Goal: Information Seeking & Learning: Learn about a topic

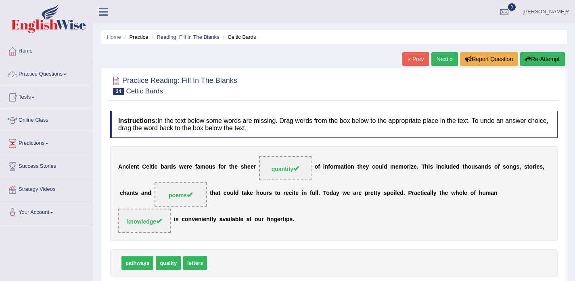
click at [49, 81] on link "Practice Questions" at bounding box center [46, 73] width 92 height 20
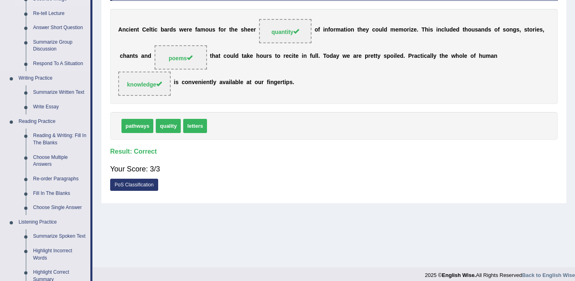
scroll to position [138, 0]
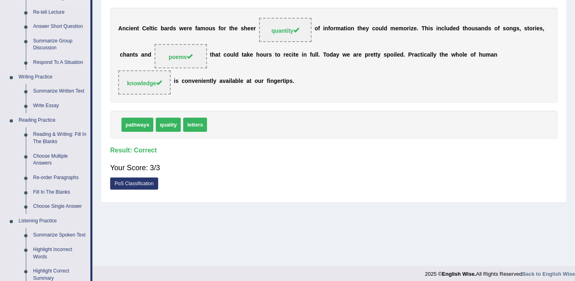
click at [62, 142] on link "Reading & Writing: Fill In The Blanks" at bounding box center [59, 137] width 61 height 21
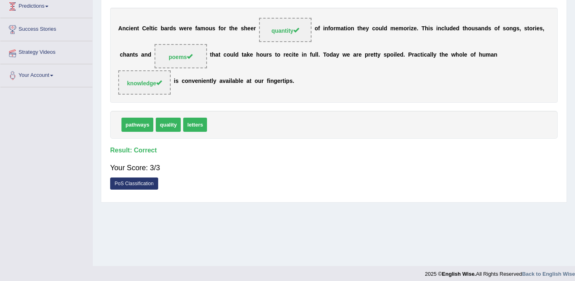
scroll to position [143, 0]
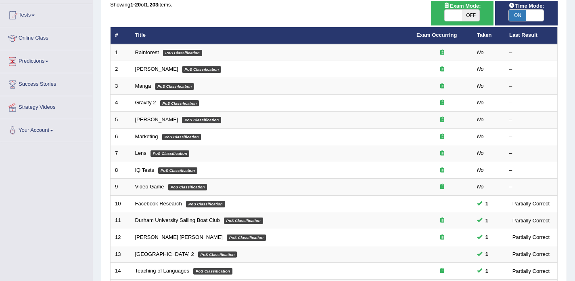
scroll to position [80, 0]
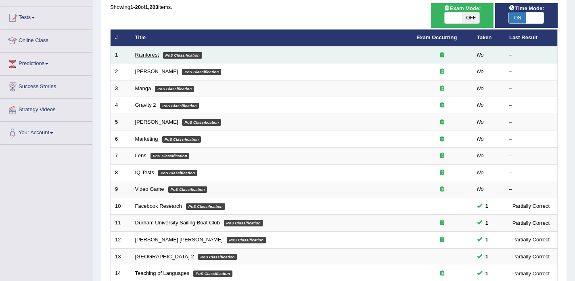
click at [146, 53] on link "Rainforest" at bounding box center [147, 55] width 24 height 6
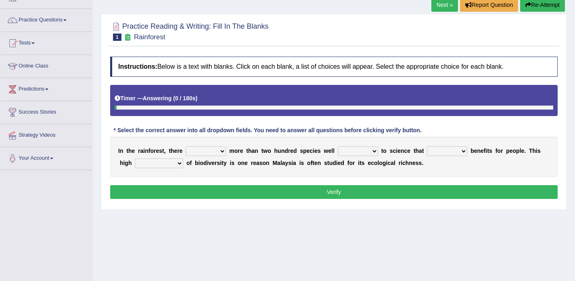
scroll to position [55, 0]
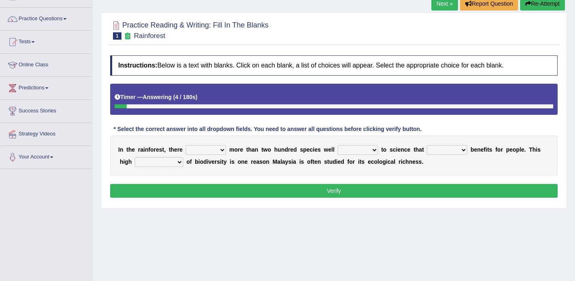
click at [212, 149] on select "have can be has is" at bounding box center [206, 150] width 40 height 10
select select "is"
click at [355, 150] on select "knowing known knew know" at bounding box center [358, 150] width 40 height 10
select select "known"
click at [439, 149] on select "contain contained containing contains" at bounding box center [447, 150] width 40 height 10
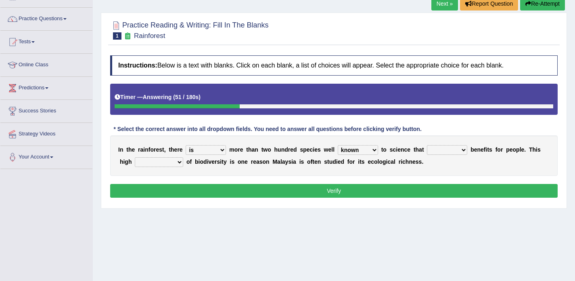
select select "contain"
click at [169, 163] on select "condensation conjunction continuity complexity" at bounding box center [159, 162] width 48 height 10
select select "complexity"
click at [191, 191] on button "Verify" at bounding box center [334, 191] width 448 height 14
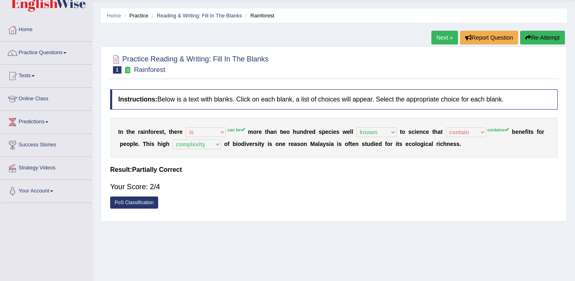
scroll to position [14, 0]
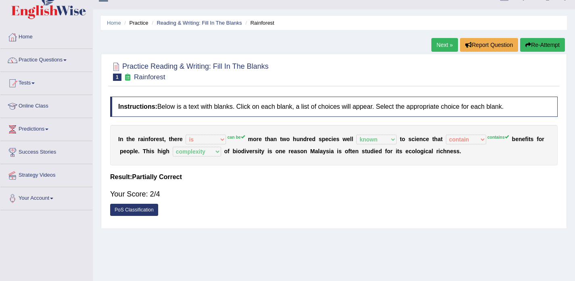
click at [52, 65] on link "Practice Questions" at bounding box center [46, 59] width 92 height 20
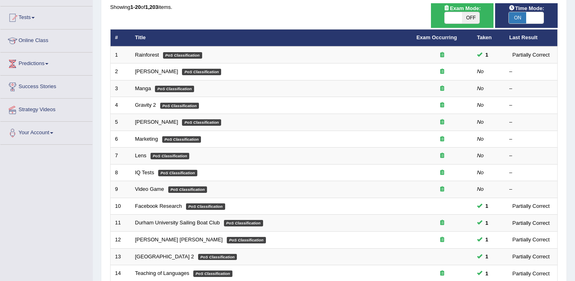
click at [520, 17] on span "ON" at bounding box center [517, 17] width 17 height 11
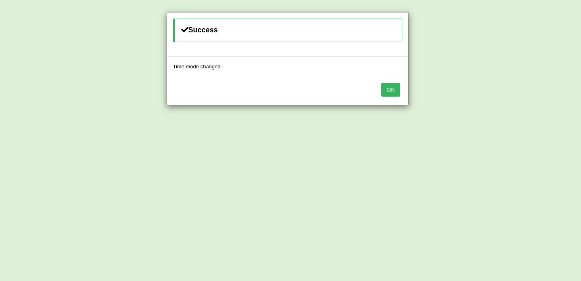
click at [394, 88] on button "OK" at bounding box center [390, 90] width 19 height 14
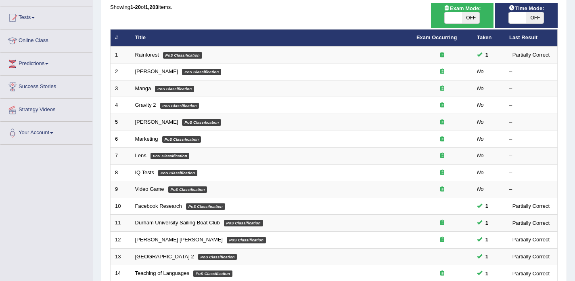
click at [535, 14] on span "OFF" at bounding box center [534, 17] width 17 height 11
checkbox input "true"
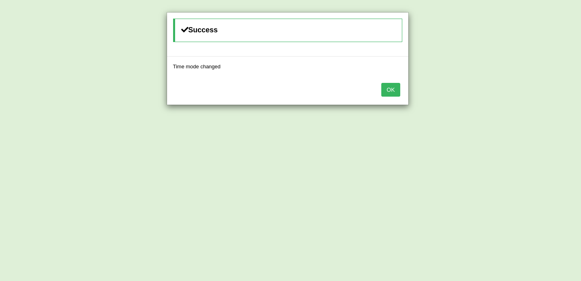
click at [387, 89] on button "OK" at bounding box center [390, 90] width 19 height 14
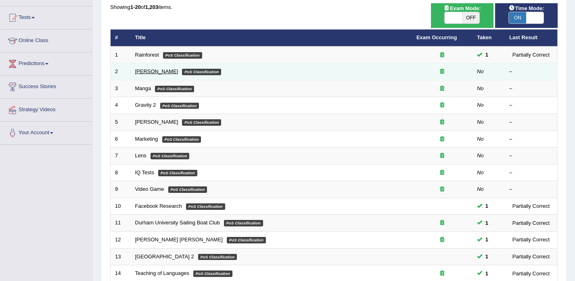
click at [147, 70] on link "Kennedy" at bounding box center [156, 71] width 43 height 6
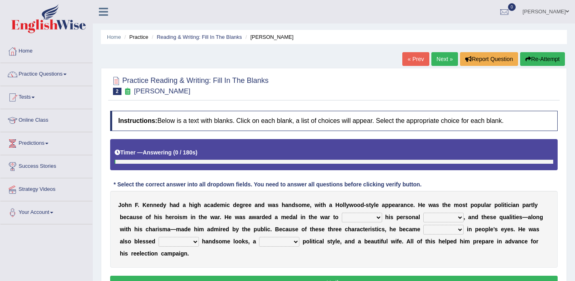
scroll to position [82, 0]
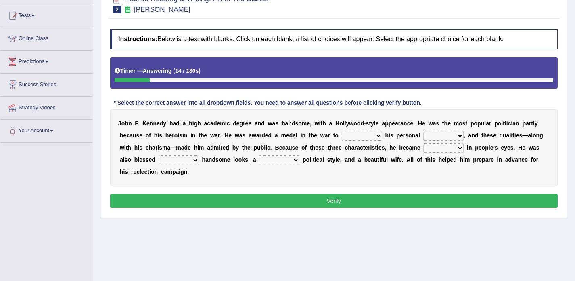
click at [368, 134] on select "prove show evidence upthrow" at bounding box center [362, 136] width 40 height 10
select select "prove"
click at [446, 136] on select "passion courage charm liking" at bounding box center [443, 136] width 40 height 10
select select "courage"
click at [438, 147] on select "iconic ironic identical impotent" at bounding box center [443, 148] width 40 height 10
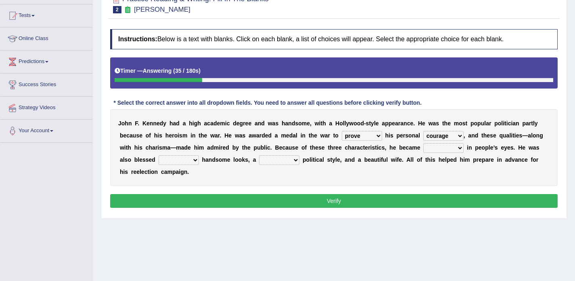
select select "iconic"
click at [174, 162] on select "with in upon to" at bounding box center [179, 160] width 40 height 10
select select "with"
click at [270, 160] on select "mending mends mended mend" at bounding box center [279, 160] width 40 height 10
click at [277, 159] on select "mending mends mended mend" at bounding box center [279, 160] width 40 height 10
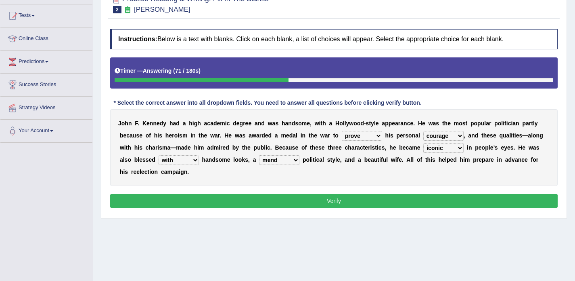
click at [279, 159] on select "mending mends mended mend" at bounding box center [279, 160] width 40 height 10
select select "mended"
click at [293, 197] on button "Verify" at bounding box center [334, 201] width 448 height 14
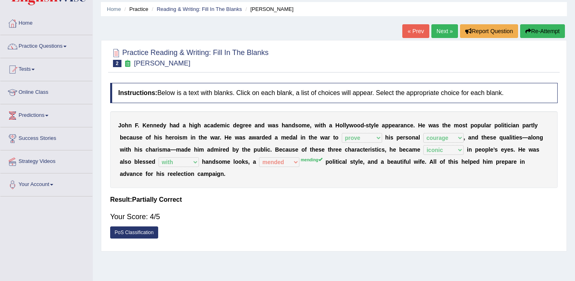
scroll to position [27, 0]
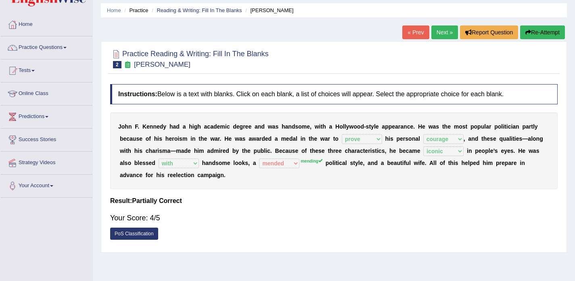
click at [442, 28] on link "Next »" at bounding box center [445, 32] width 27 height 14
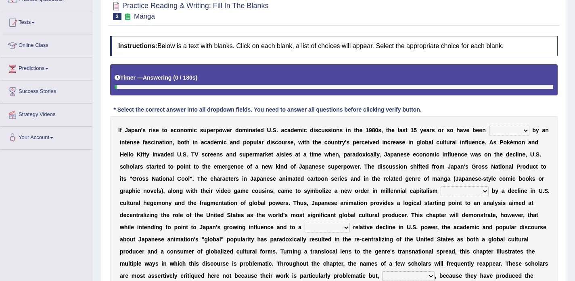
scroll to position [126, 0]
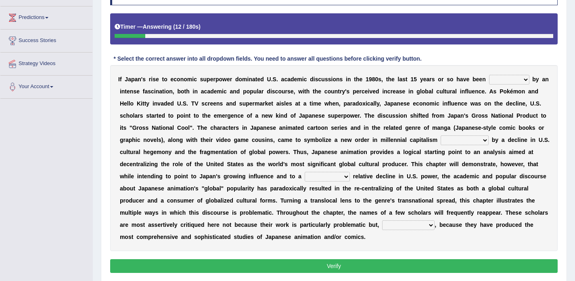
click at [497, 80] on select "marked dedicated made inspired" at bounding box center [509, 80] width 40 height 10
click at [501, 81] on select "marked dedicated made inspired" at bounding box center [509, 80] width 40 height 10
select select "marked"
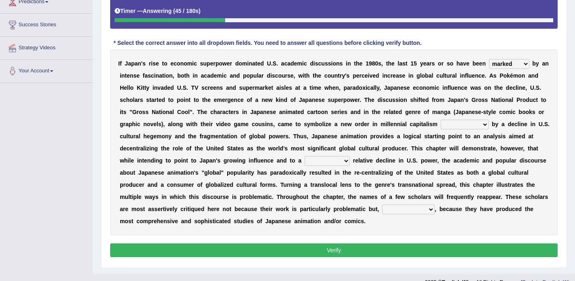
scroll to position [142, 0]
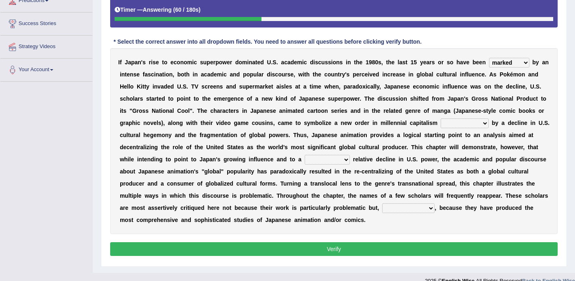
click at [450, 125] on select "pocessed characterized opposed tangled" at bounding box center [465, 123] width 48 height 10
select select "characterized"
click at [308, 159] on select "concomitant discrete proportional legitimate" at bounding box center [327, 160] width 45 height 10
select select "proportional"
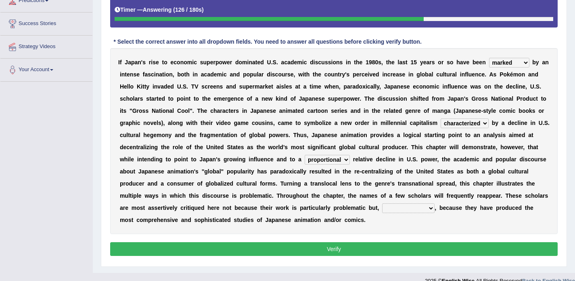
click at [390, 207] on select "however on the contrary in addition on the whole" at bounding box center [408, 208] width 52 height 10
select select "on the contrary"
click at [507, 60] on select "marked dedicated made inspired" at bounding box center [509, 63] width 40 height 10
select select "dedicated"
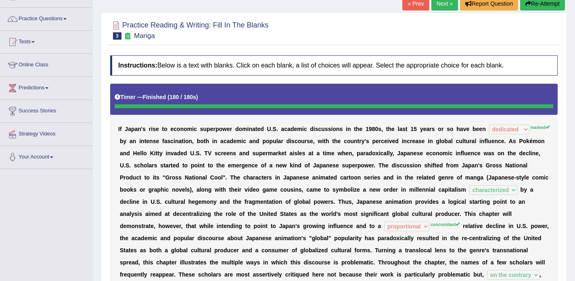
scroll to position [41, 0]
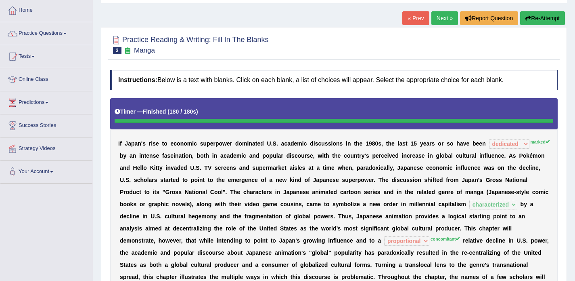
click at [445, 21] on link "Next »" at bounding box center [445, 18] width 27 height 14
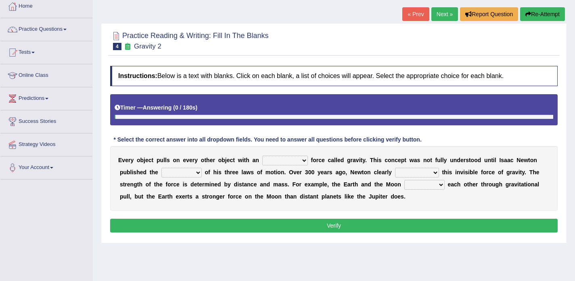
scroll to position [53, 0]
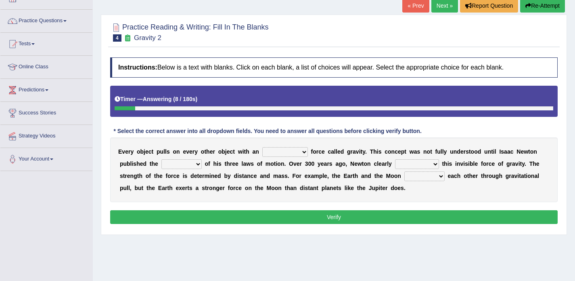
click at [291, 152] on select "invisible unknown unbelievable inconsistent" at bounding box center [285, 152] width 46 height 10
select select "invisible"
click at [172, 162] on select "concept theory method argument" at bounding box center [181, 164] width 40 height 10
select select "theory"
click at [405, 163] on select "explained undermined overturned realized" at bounding box center [417, 164] width 44 height 10
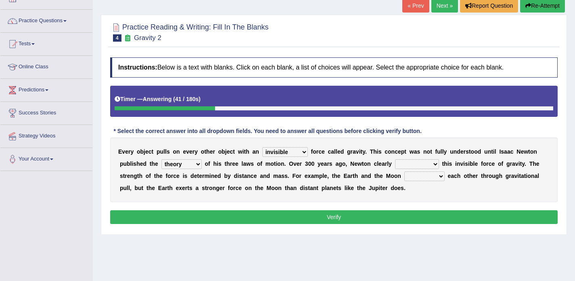
select select "explained"
click at [414, 174] on select "affect spin evade span" at bounding box center [424, 176] width 40 height 10
select select "spin"
click at [385, 211] on button "Verify" at bounding box center [334, 217] width 448 height 14
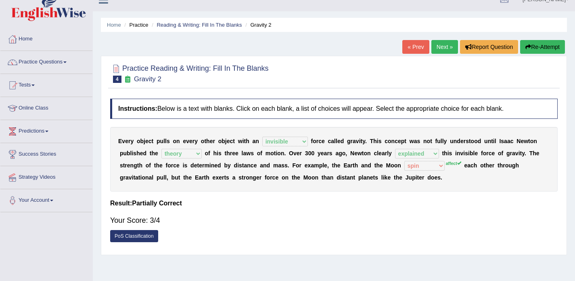
scroll to position [4, 0]
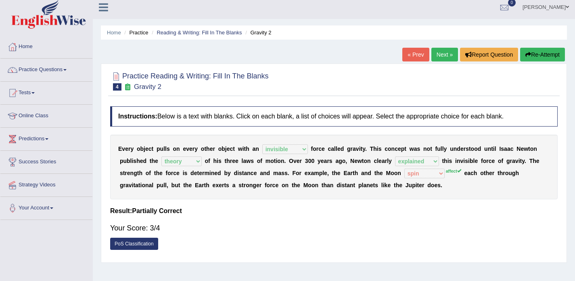
click at [438, 50] on link "Next »" at bounding box center [445, 55] width 27 height 14
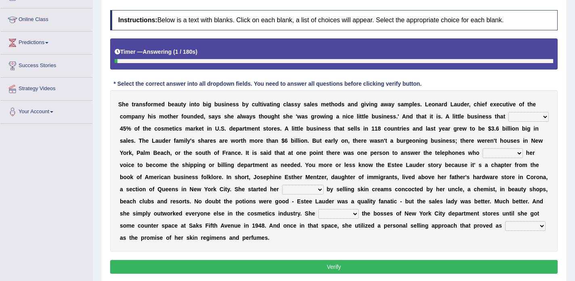
scroll to position [105, 0]
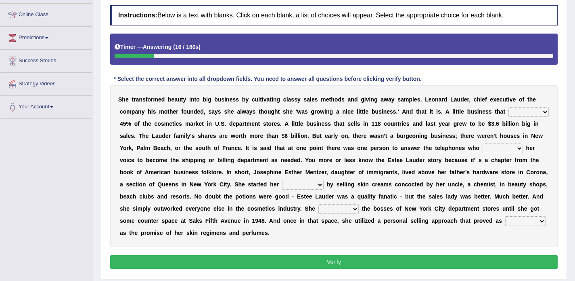
click at [520, 111] on select "has controls makes maintains" at bounding box center [529, 112] width 40 height 10
select select "controls"
click at [488, 149] on select "switched changed raised used" at bounding box center [503, 148] width 40 height 10
select select "switched"
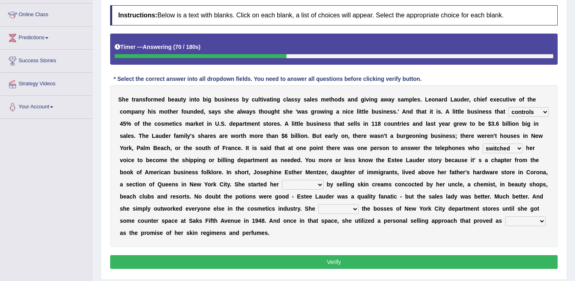
click at [301, 184] on select "job institute companion enterprise" at bounding box center [303, 185] width 42 height 10
select select "enterprise"
click at [327, 210] on select "stated bridged stalked heaved" at bounding box center [338, 209] width 40 height 10
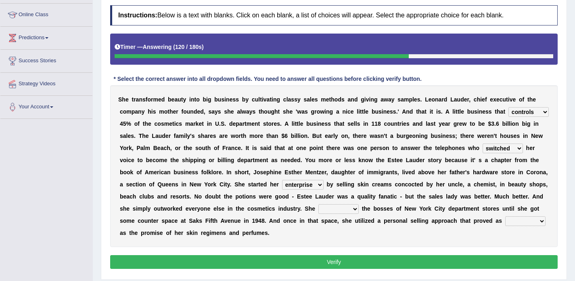
click at [515, 223] on select "potent ruthless potential expensive" at bounding box center [525, 221] width 40 height 10
click at [517, 220] on select "potent ruthless potential expensive" at bounding box center [525, 221] width 40 height 10
select select "potential"
click at [517, 220] on select "potent ruthless potential expensive" at bounding box center [525, 221] width 40 height 10
click at [343, 206] on select "stated bridged stalked heaved" at bounding box center [338, 209] width 40 height 10
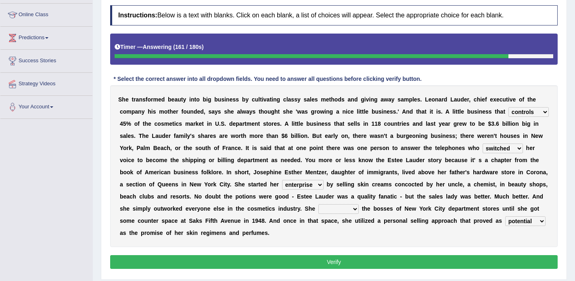
select select "stalked"
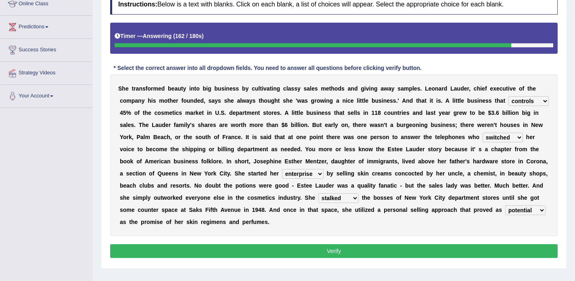
scroll to position [117, 0]
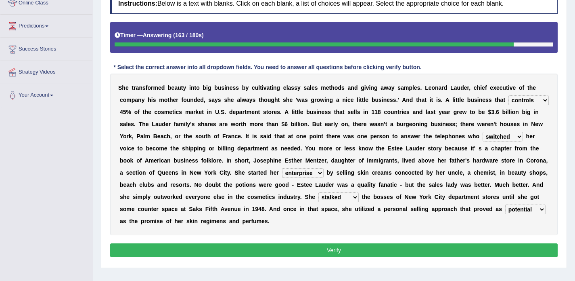
click at [344, 245] on button "Verify" at bounding box center [334, 250] width 448 height 14
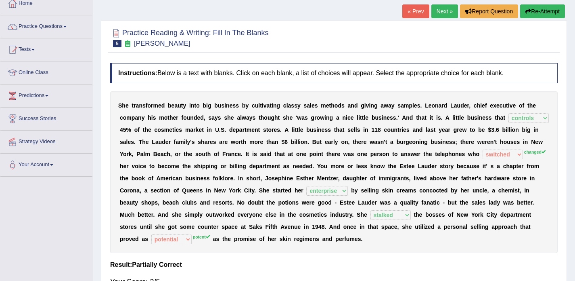
scroll to position [41, 0]
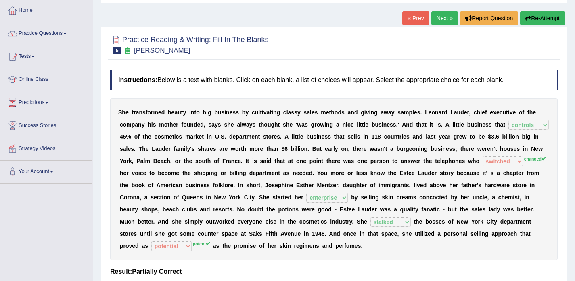
click at [434, 22] on link "Next »" at bounding box center [445, 18] width 27 height 14
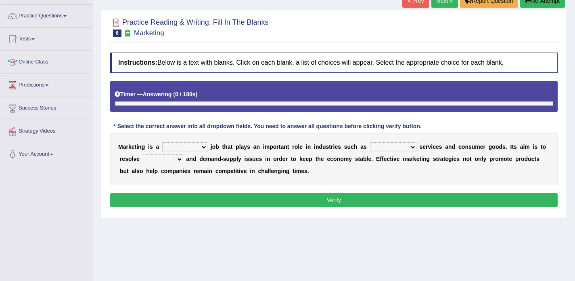
scroll to position [59, 0]
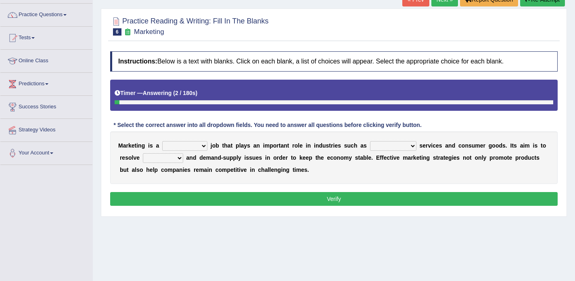
click at [190, 146] on select "professional flexible parochial descriptive" at bounding box center [184, 146] width 45 height 10
click at [189, 144] on select "professional flexible parochial descriptive" at bounding box center [184, 146] width 45 height 10
select select "professional"
click at [377, 145] on select "civil financial conventional foremost" at bounding box center [393, 146] width 46 height 10
select select "conventional"
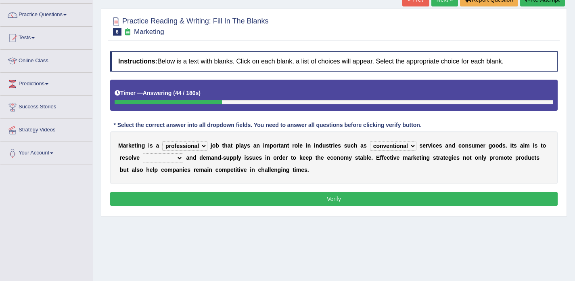
click at [159, 159] on select "imbalance excess symmetry budget" at bounding box center [163, 158] width 40 height 10
click at [168, 158] on select "imbalance excess symmetry budget" at bounding box center [163, 158] width 40 height 10
select select "budget"
click at [197, 199] on button "Verify" at bounding box center [334, 199] width 448 height 14
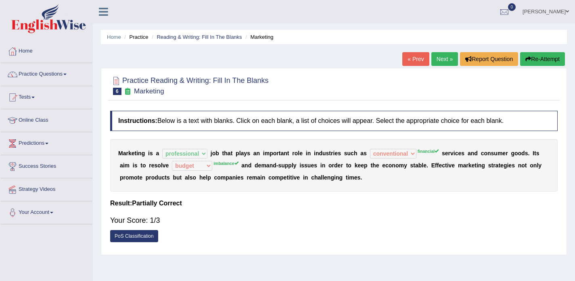
scroll to position [0, 0]
click at [433, 62] on link "Next »" at bounding box center [445, 59] width 27 height 14
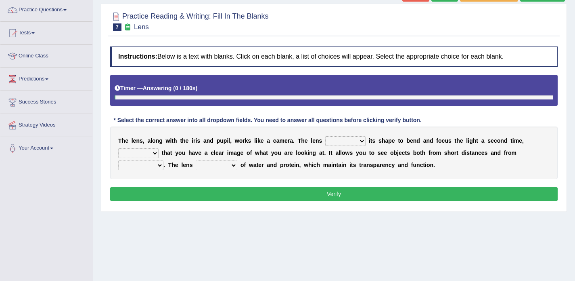
scroll to position [65, 0]
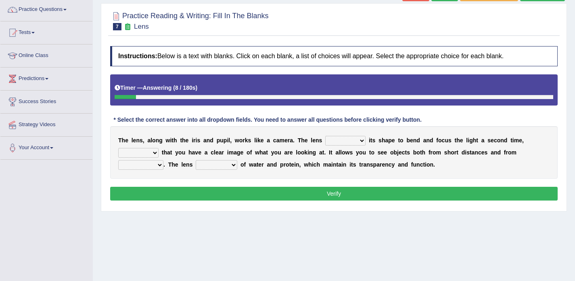
click at [347, 136] on div "T h e l e n s , a l o n g w i t h t h e i r i s a n d p u p i l , w o r k s l i…" at bounding box center [334, 152] width 448 height 52
click at [344, 140] on select "adjusts shows selects presents" at bounding box center [345, 141] width 40 height 10
select select "adjusts"
click at [130, 155] on select "ensures to ensure ensure ensured" at bounding box center [138, 153] width 40 height 10
select select "to ensure"
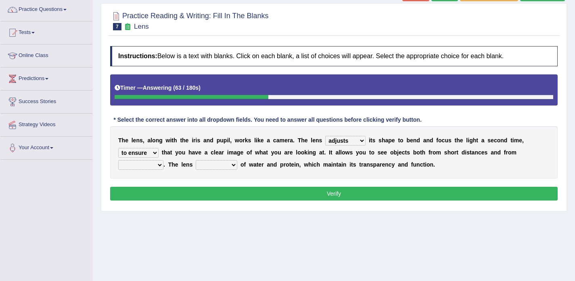
click at [138, 166] on select "far away in between further apart all along" at bounding box center [140, 165] width 45 height 10
select select "far away"
click at [216, 170] on select "constitutes comprises composes consists" at bounding box center [217, 165] width 42 height 10
select select "comprises"
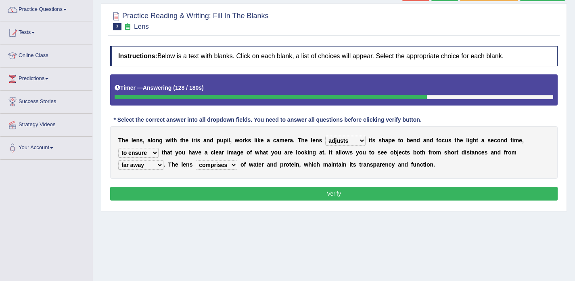
click at [224, 189] on button "Verify" at bounding box center [334, 193] width 448 height 14
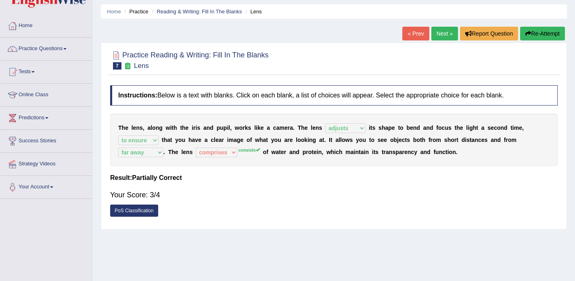
scroll to position [20, 0]
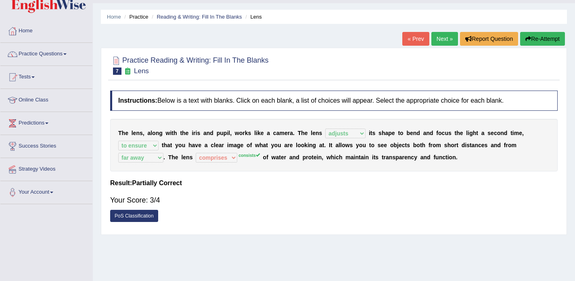
click at [448, 37] on link "Next »" at bounding box center [445, 39] width 27 height 14
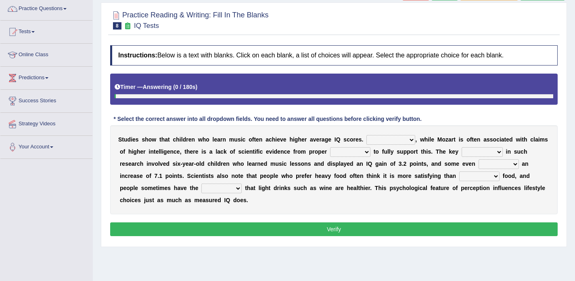
scroll to position [82, 0]
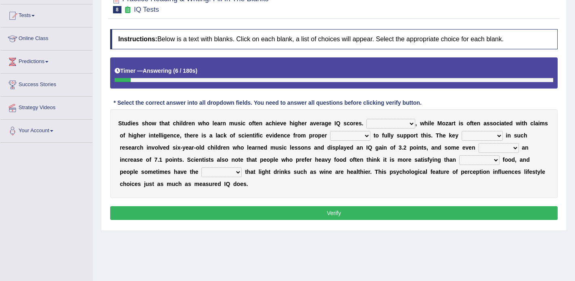
click at [387, 124] on select "However Therefore Consequently While" at bounding box center [391, 124] width 49 height 10
select select "Consequently"
click at [346, 138] on select "test tests testing tested" at bounding box center [350, 136] width 40 height 10
select select "testing"
click at [479, 135] on select "process goal implication odd" at bounding box center [482, 136] width 41 height 10
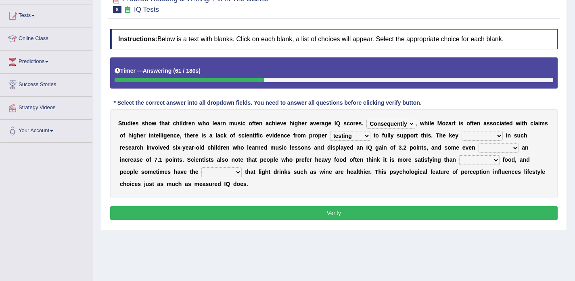
click at [474, 134] on select "process goal implication odd" at bounding box center [482, 136] width 41 height 10
select select "process"
click at [486, 149] on select "exhibited taught learned threatened" at bounding box center [499, 148] width 40 height 10
click at [488, 150] on select "exhibited taught learned threatened" at bounding box center [499, 148] width 40 height 10
select select "taught"
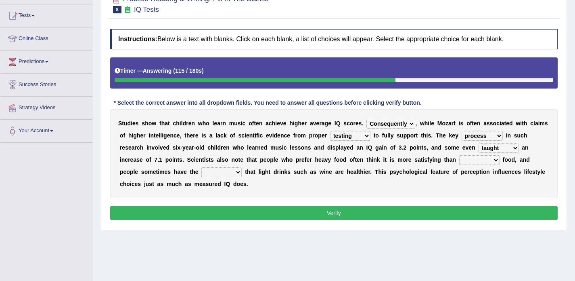
click at [469, 160] on select "choosy lighter cushiony spooky" at bounding box center [479, 160] width 40 height 10
select select "lighter"
click at [219, 173] on select "illusion sight anecdote intention" at bounding box center [221, 172] width 40 height 10
click at [222, 175] on select "illusion sight anecdote intention" at bounding box center [221, 172] width 40 height 10
select select "illusion"
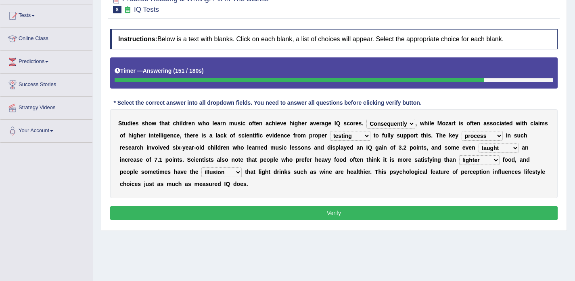
click at [291, 207] on button "Verify" at bounding box center [334, 213] width 448 height 14
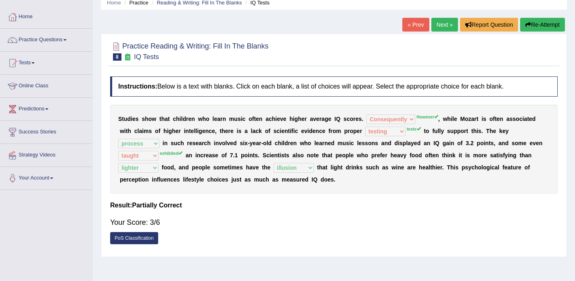
scroll to position [28, 0]
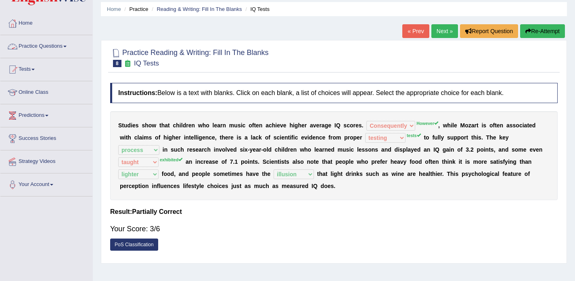
click at [53, 46] on link "Practice Questions" at bounding box center [46, 45] width 92 height 20
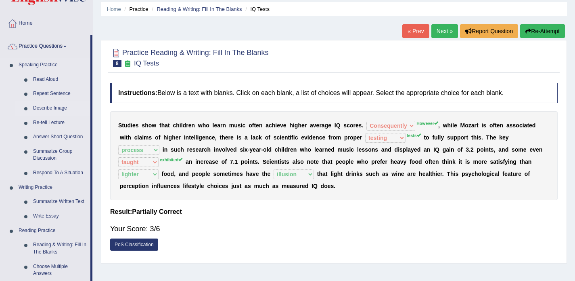
scroll to position [106, 0]
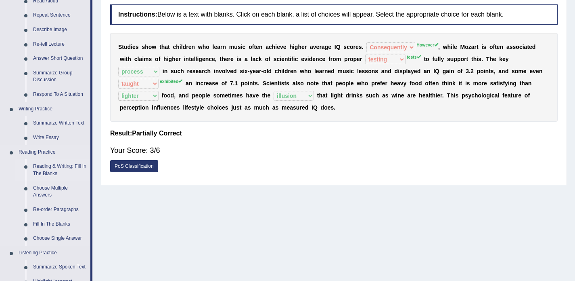
click at [70, 166] on link "Reading & Writing: Fill In The Blanks" at bounding box center [59, 169] width 61 height 21
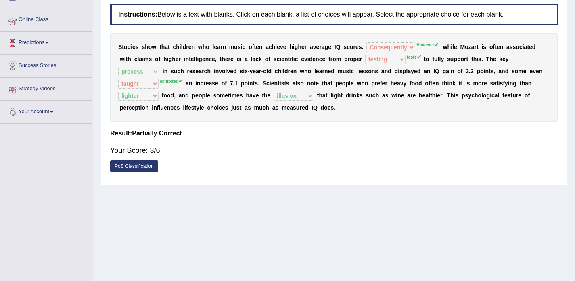
scroll to position [143, 0]
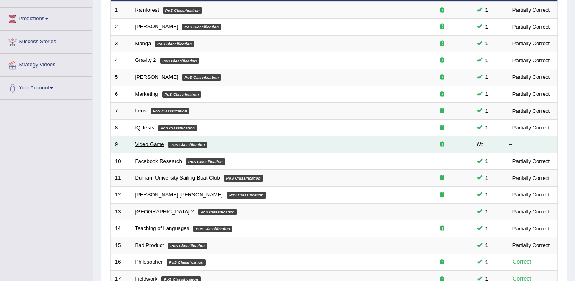
scroll to position [119, 0]
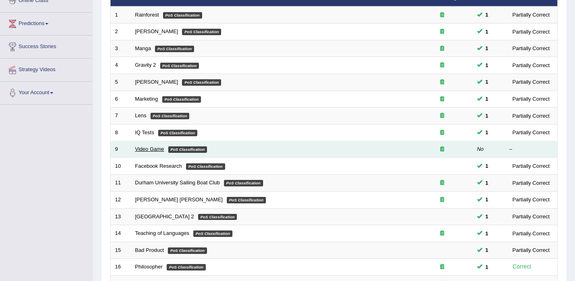
click at [149, 149] on link "Video Game" at bounding box center [149, 149] width 29 height 6
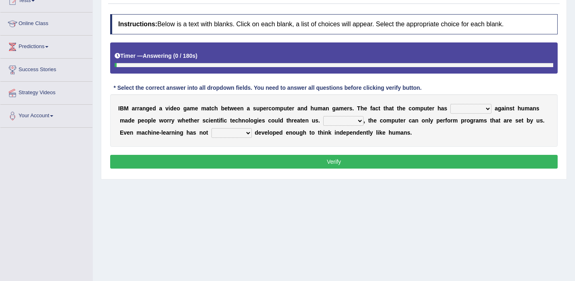
scroll to position [102, 0]
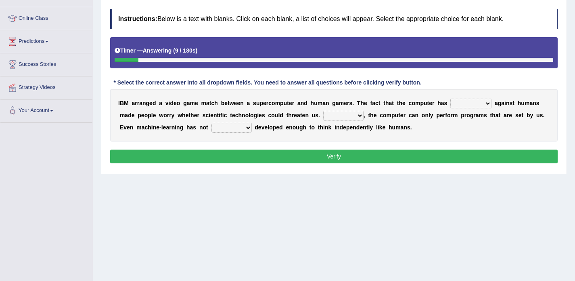
click at [461, 102] on select "competed fought acted challenged" at bounding box center [470, 103] width 41 height 10
click at [465, 104] on select "competed fought acted challenged" at bounding box center [470, 103] width 41 height 10
click at [471, 106] on select "competed fought acted challenged" at bounding box center [470, 103] width 41 height 10
select select "competed"
click at [348, 114] on select "Moreover However Thus So" at bounding box center [343, 116] width 40 height 10
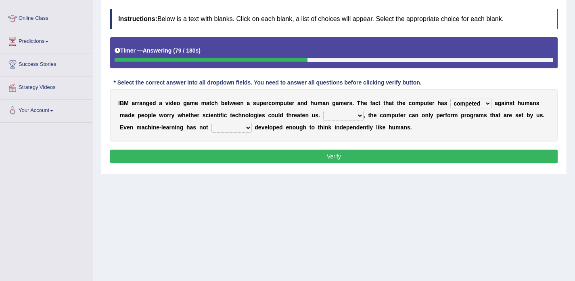
select select "However"
click at [238, 129] on select "yet still only just" at bounding box center [232, 128] width 40 height 10
select select "yet"
click at [458, 104] on select "competed fought acted challenged" at bounding box center [470, 103] width 41 height 10
click at [379, 157] on button "Verify" at bounding box center [334, 156] width 448 height 14
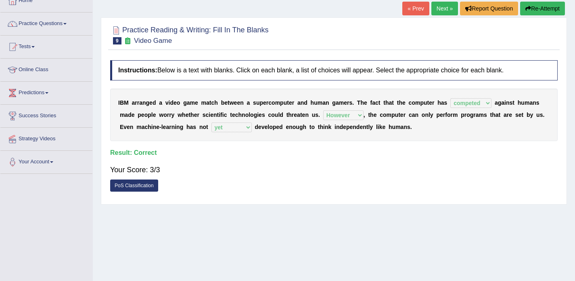
scroll to position [23, 0]
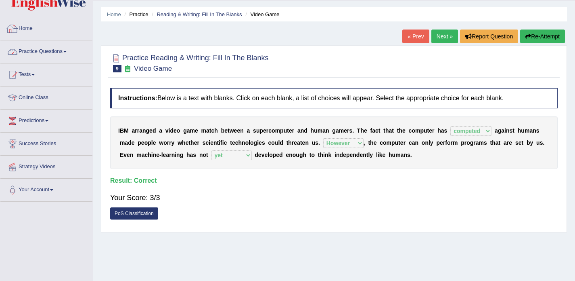
click at [44, 52] on link "Practice Questions" at bounding box center [46, 50] width 92 height 20
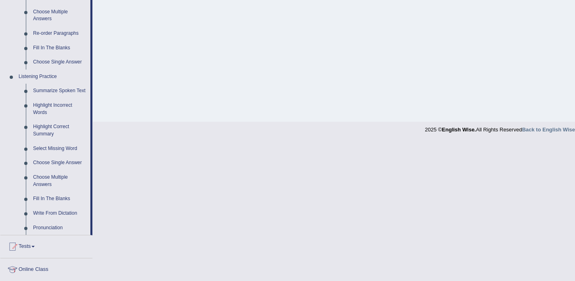
scroll to position [287, 0]
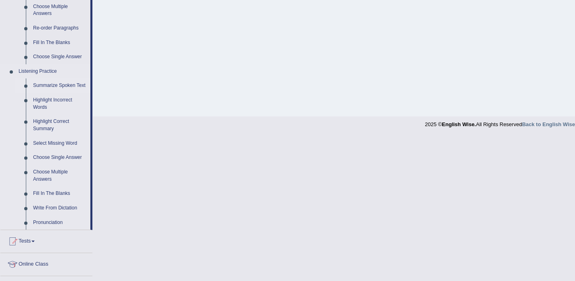
click at [51, 83] on link "Summarize Spoken Text" at bounding box center [59, 85] width 61 height 15
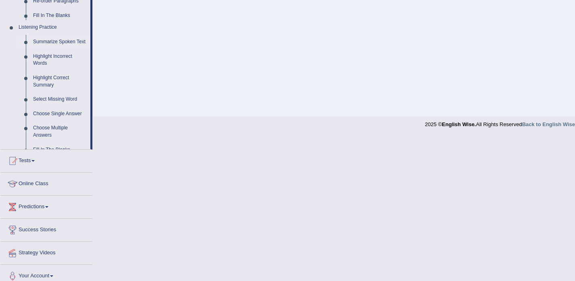
scroll to position [143, 0]
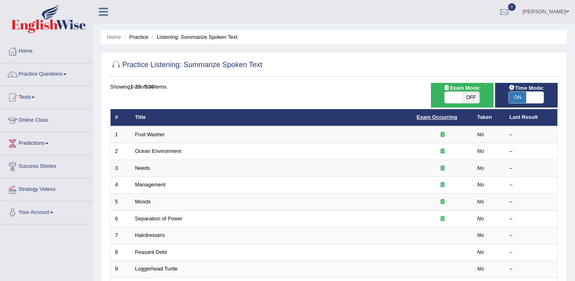
click at [436, 118] on link "Exam Occurring" at bounding box center [437, 117] width 40 height 6
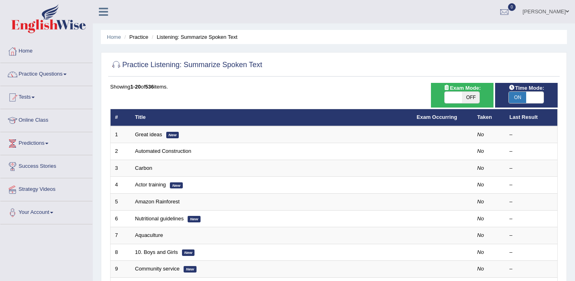
click at [436, 118] on link "Exam Occurring" at bounding box center [437, 117] width 40 height 6
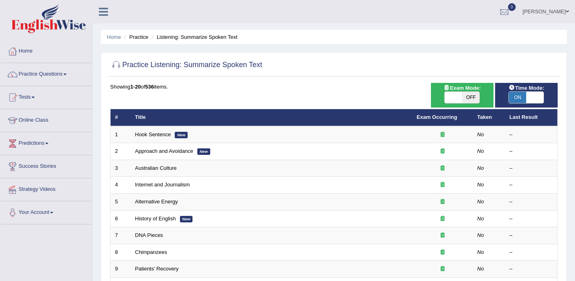
click at [476, 99] on span "OFF" at bounding box center [470, 97] width 17 height 11
checkbox input "true"
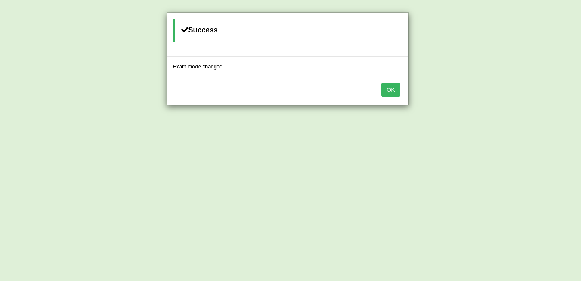
click at [398, 90] on button "OK" at bounding box center [390, 90] width 19 height 14
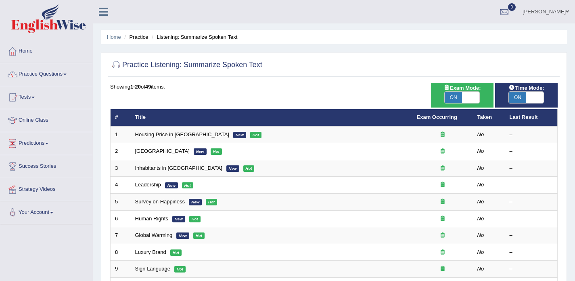
scroll to position [30, 0]
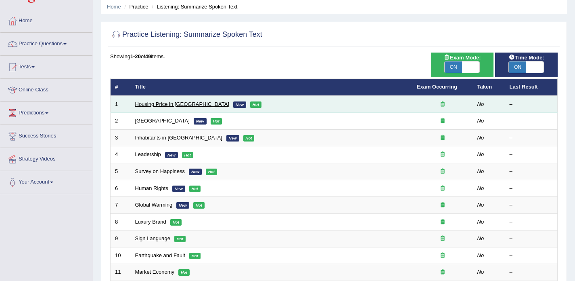
click at [175, 105] on link "Housing Price in [GEOGRAPHIC_DATA]" at bounding box center [182, 104] width 94 height 6
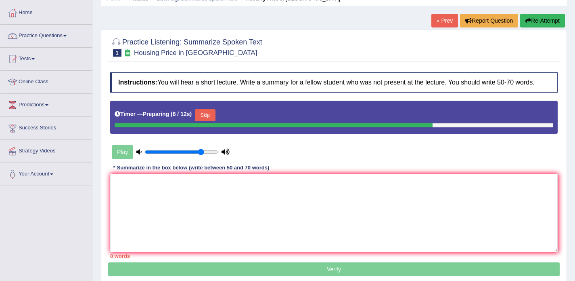
scroll to position [43, 0]
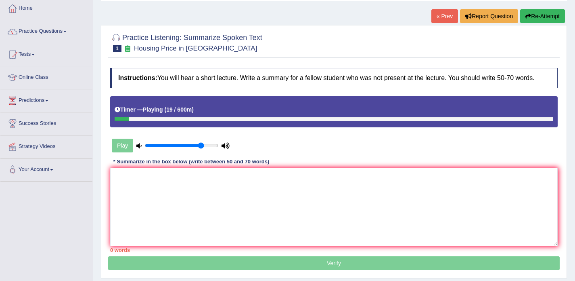
click at [535, 18] on button "Re-Attempt" at bounding box center [542, 16] width 45 height 14
drag, startPoint x: 202, startPoint y: 153, endPoint x: 209, endPoint y: 153, distance: 6.5
type input "0.9"
click at [209, 149] on input "range" at bounding box center [181, 145] width 73 height 6
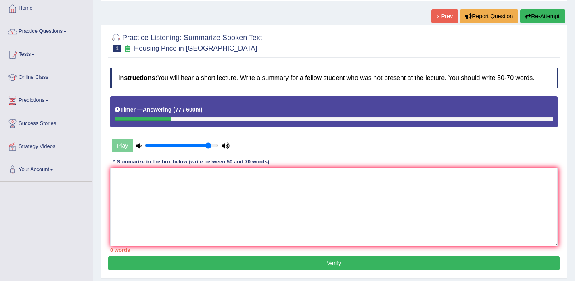
click at [531, 17] on button "Re-Attempt" at bounding box center [542, 16] width 45 height 14
click at [538, 19] on button "Re-Attempt" at bounding box center [542, 16] width 45 height 14
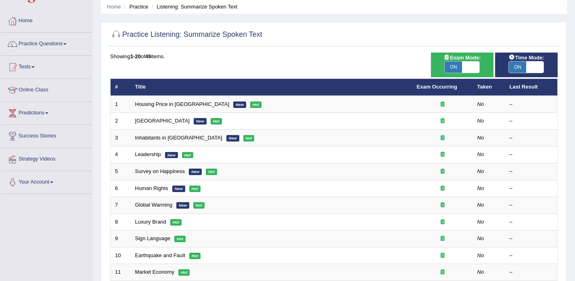
click at [517, 66] on span "ON" at bounding box center [517, 66] width 17 height 11
checkbox input "false"
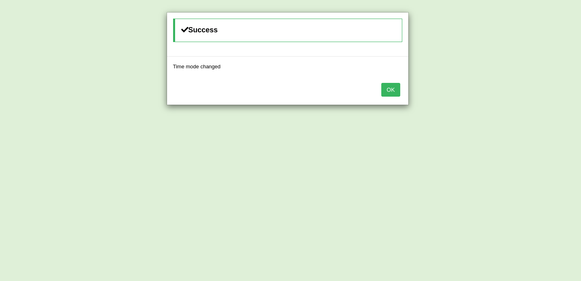
click at [391, 90] on button "OK" at bounding box center [390, 90] width 19 height 14
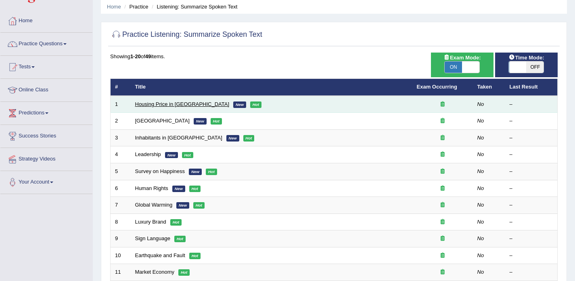
click at [178, 105] on link "Housing Price in [GEOGRAPHIC_DATA]" at bounding box center [182, 104] width 94 height 6
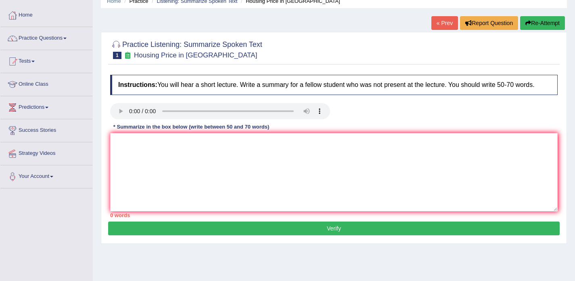
scroll to position [36, 0]
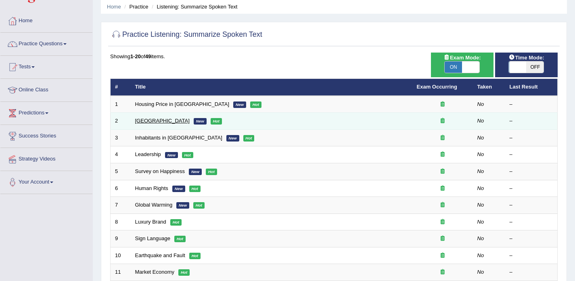
click at [148, 122] on link "Ugly Building" at bounding box center [162, 120] width 54 height 6
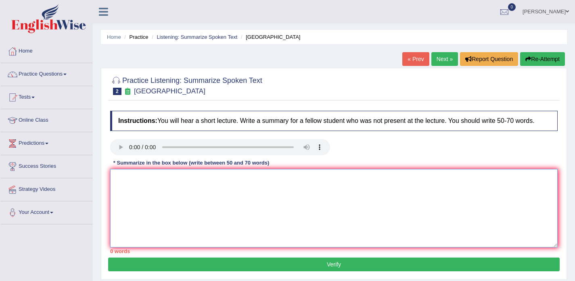
click at [152, 213] on textarea at bounding box center [334, 208] width 448 height 78
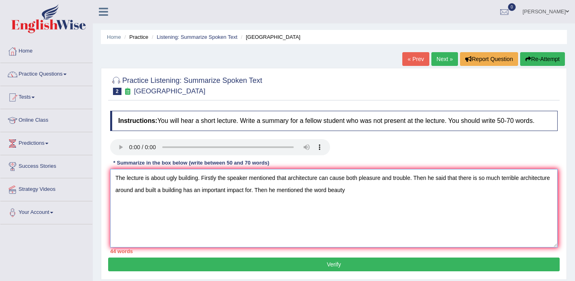
click at [339, 197] on textarea "The lecture is about ugly building. Firstly the speaker mentioned that architec…" at bounding box center [334, 208] width 448 height 78
click at [392, 200] on textarea "The lecture is about ugly building. Firstly the speaker mentioned that architec…" at bounding box center [334, 208] width 448 height 78
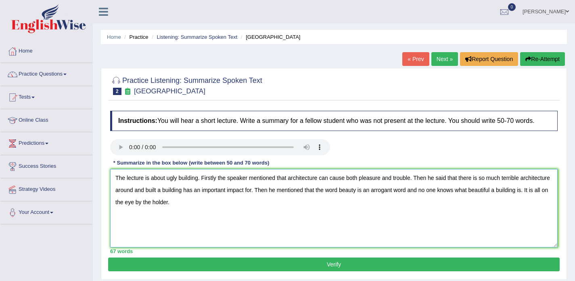
click at [207, 208] on textarea "The lecture is about ugly building. Firstly the speaker mentioned that architec…" at bounding box center [334, 208] width 448 height 78
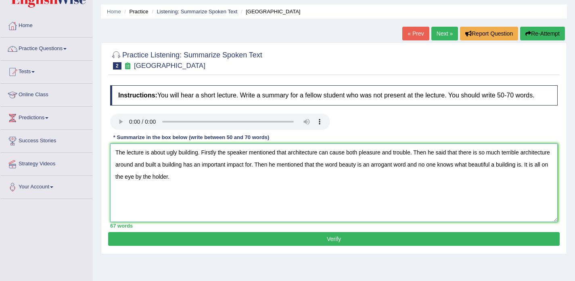
scroll to position [26, 0]
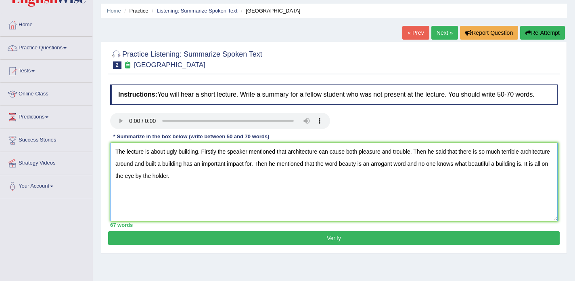
type textarea "The lecture is about ugly building. Firstly the speaker mentioned that architec…"
click at [263, 239] on button "Verify" at bounding box center [334, 238] width 452 height 14
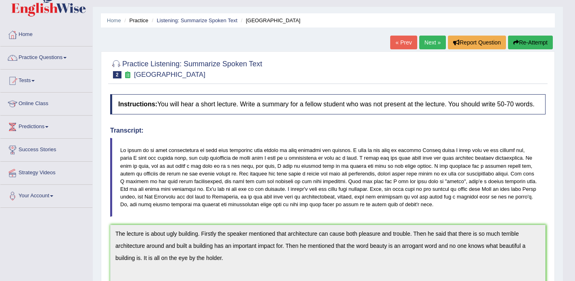
scroll to position [10, 0]
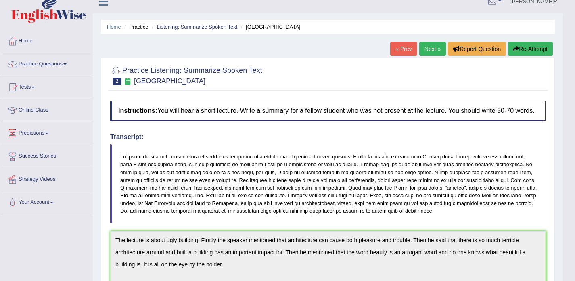
click at [426, 51] on link "Next »" at bounding box center [432, 49] width 27 height 14
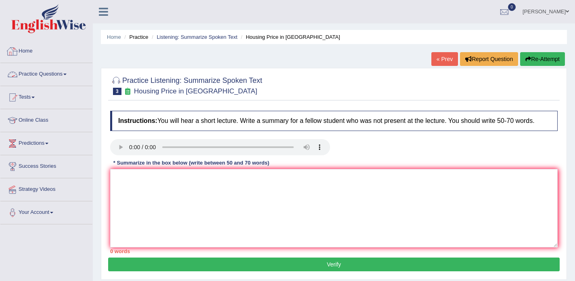
click at [61, 71] on link "Practice Questions" at bounding box center [46, 73] width 92 height 20
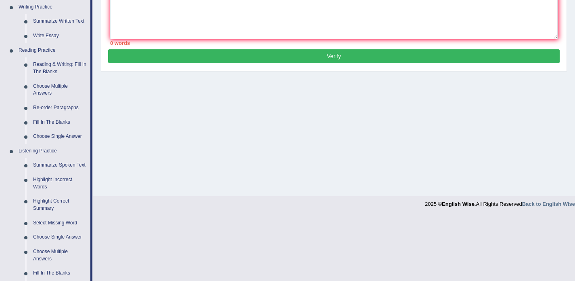
scroll to position [282, 0]
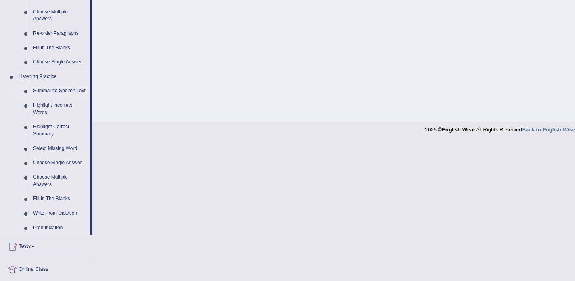
click at [64, 92] on link "Summarize Spoken Text" at bounding box center [59, 91] width 61 height 15
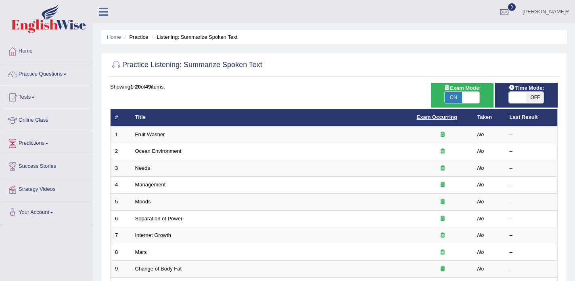
click at [444, 119] on link "Exam Occurring" at bounding box center [437, 117] width 40 height 6
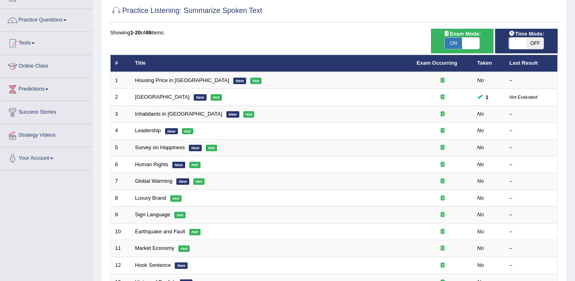
scroll to position [55, 0]
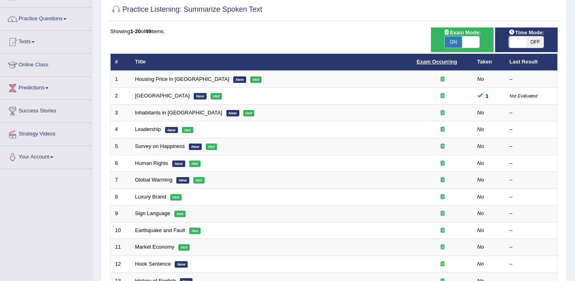
click at [435, 59] on link "Exam Occurring" at bounding box center [437, 62] width 40 height 6
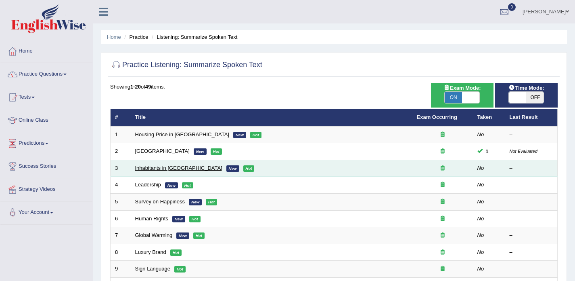
click at [167, 168] on link "Inhabitants in [GEOGRAPHIC_DATA]" at bounding box center [178, 168] width 87 height 6
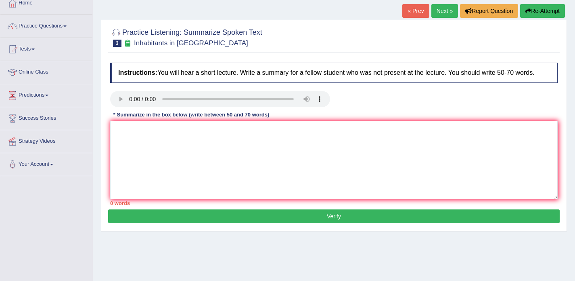
scroll to position [51, 0]
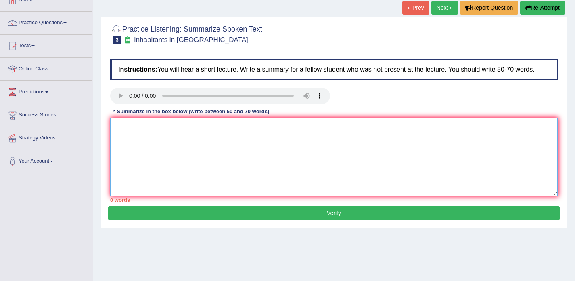
click at [138, 141] on textarea at bounding box center [334, 156] width 448 height 78
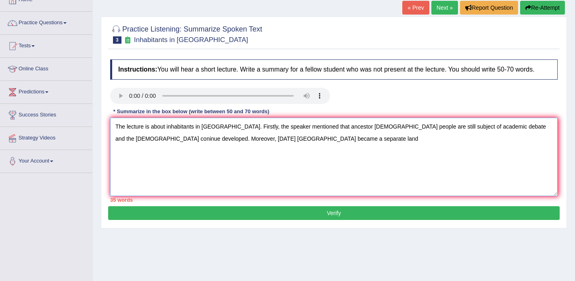
click at [192, 148] on textarea "The lecture is about inhabitants in Australia. Firstly, the speaker mentioned t…" at bounding box center [334, 156] width 448 height 78
click at [244, 144] on textarea "The lecture is about inhabitants in Australia. Firstly, the speaker mentioned t…" at bounding box center [334, 156] width 448 height 78
click at [293, 148] on textarea "The lecture is about inhabitants in Australia. Firstly, the speaker mentioned t…" at bounding box center [334, 156] width 448 height 78
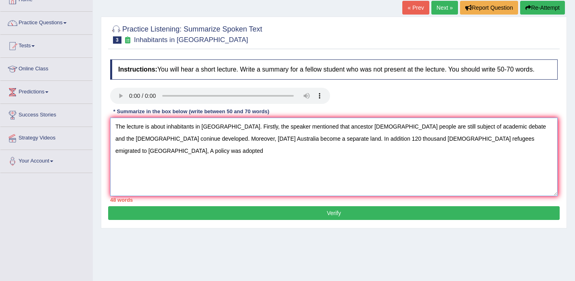
click at [478, 148] on textarea "The lecture is about inhabitants in Australia. Firstly, the speaker mentioned t…" at bounding box center [334, 156] width 448 height 78
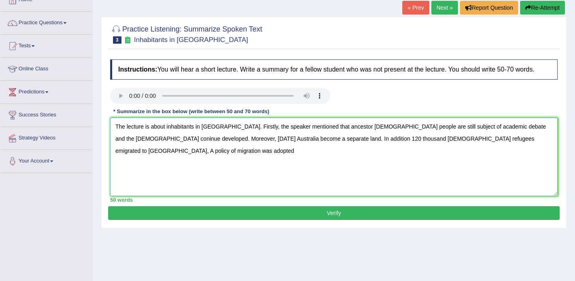
click at [166, 165] on textarea "The lecture is about inhabitants in Australia. Firstly, the speaker mentioned t…" at bounding box center [334, 156] width 448 height 78
click at [129, 155] on textarea "The lecture is about inhabitants in Australia. Firstly, the speaker mentioned t…" at bounding box center [334, 156] width 448 height 78
click at [360, 140] on textarea "The lecture is about inhabitants in Australia. Firstly, the speaker mentioned t…" at bounding box center [334, 156] width 448 height 78
click at [548, 147] on textarea "The lecture is about inhabitants in Australia. Firstly, the speaker mentioned t…" at bounding box center [334, 156] width 448 height 78
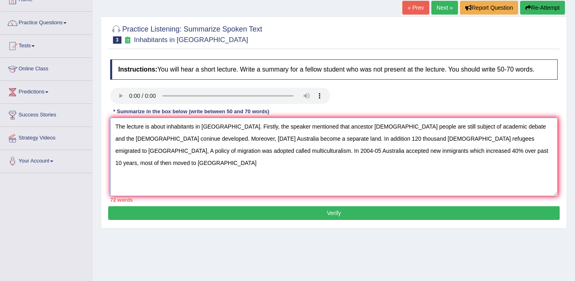
drag, startPoint x: 245, startPoint y: 134, endPoint x: 311, endPoint y: 133, distance: 66.2
click at [311, 133] on textarea "The lecture is about inhabitants in Australia. Firstly, the speaker mentioned t…" at bounding box center [334, 156] width 448 height 78
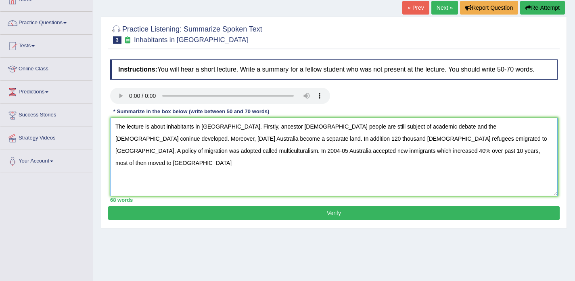
click at [411, 159] on textarea "The lecture is about inhabitants in Australia. Firstly, ancestor indigenas peop…" at bounding box center [334, 156] width 448 height 78
type textarea "The lecture is about inhabitants in Australia. Firstly, ancestor indigenas peop…"
click at [354, 216] on button "Verify" at bounding box center [334, 213] width 452 height 14
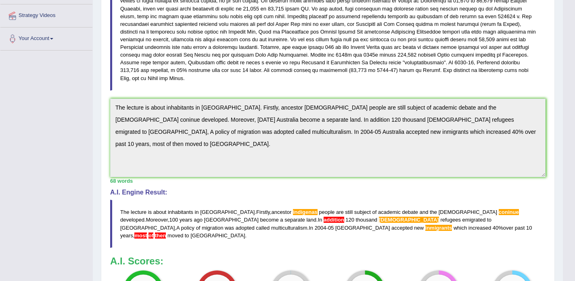
scroll to position [0, 0]
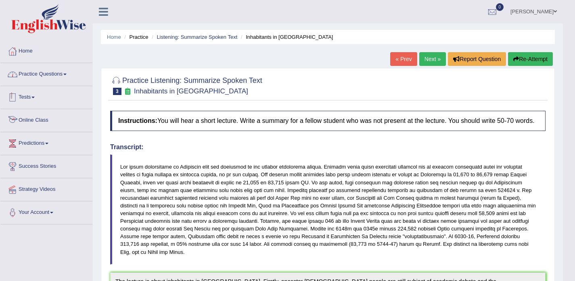
click at [54, 80] on link "Practice Questions" at bounding box center [46, 73] width 92 height 20
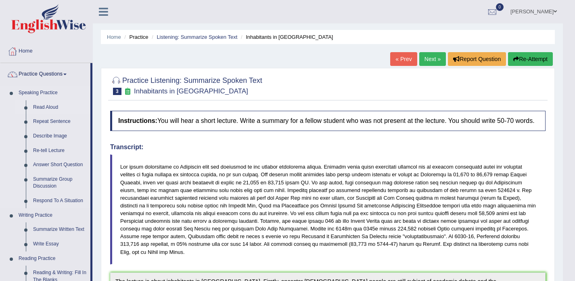
click at [54, 108] on link "Read Aloud" at bounding box center [59, 107] width 61 height 15
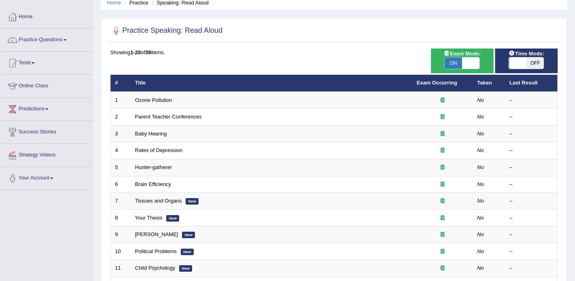
scroll to position [49, 0]
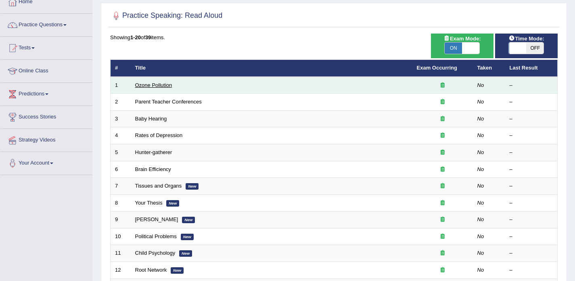
click at [153, 87] on link "Ozone Pollution" at bounding box center [153, 85] width 37 height 6
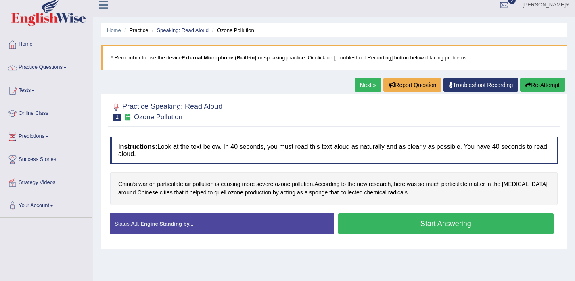
scroll to position [7, 0]
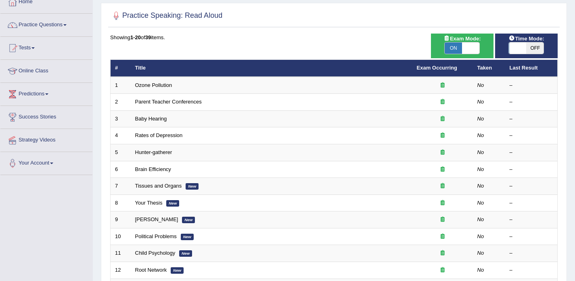
click at [533, 46] on span "OFF" at bounding box center [534, 47] width 17 height 11
checkbox input "true"
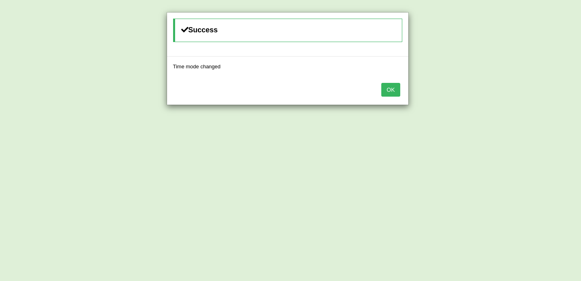
click at [390, 91] on button "OK" at bounding box center [390, 90] width 19 height 14
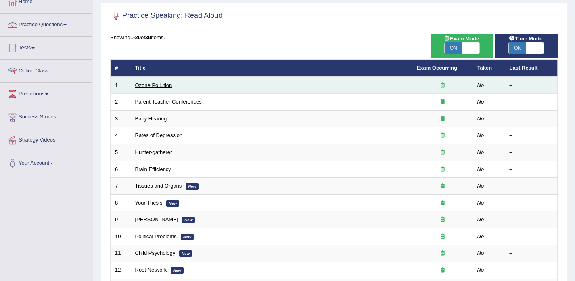
click at [144, 84] on link "Ozone Pollution" at bounding box center [153, 85] width 37 height 6
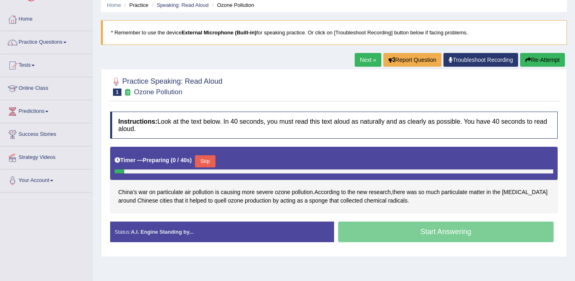
scroll to position [33, 0]
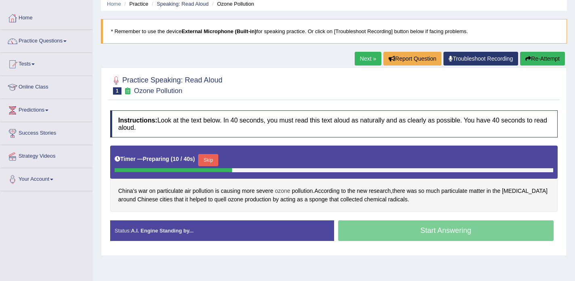
click at [283, 190] on span "ozone" at bounding box center [282, 190] width 15 height 8
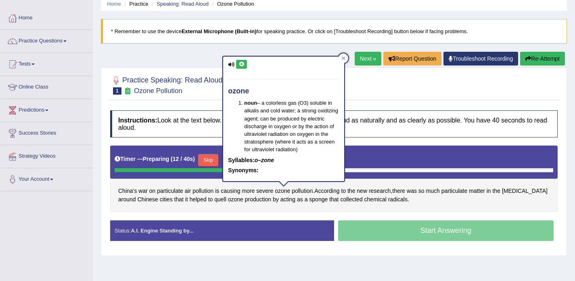
click at [241, 63] on icon at bounding box center [242, 64] width 6 height 5
click at [400, 78] on div at bounding box center [334, 84] width 448 height 25
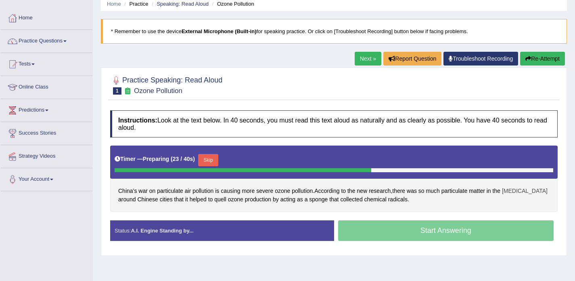
click at [516, 192] on span "smog" at bounding box center [525, 190] width 46 height 8
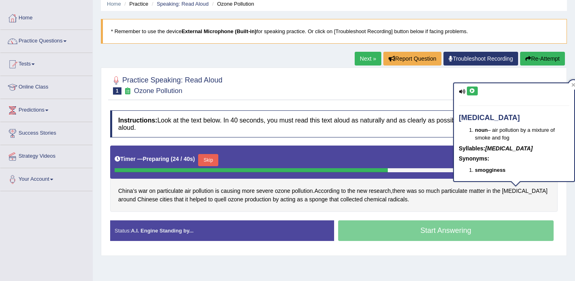
click at [473, 91] on icon at bounding box center [472, 90] width 6 height 5
click at [428, 83] on div at bounding box center [334, 84] width 448 height 25
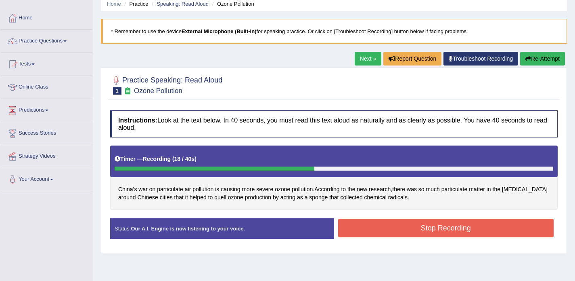
click at [356, 226] on button "Stop Recording" at bounding box center [446, 227] width 216 height 19
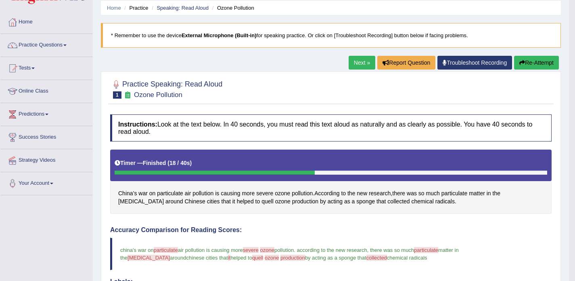
scroll to position [29, 0]
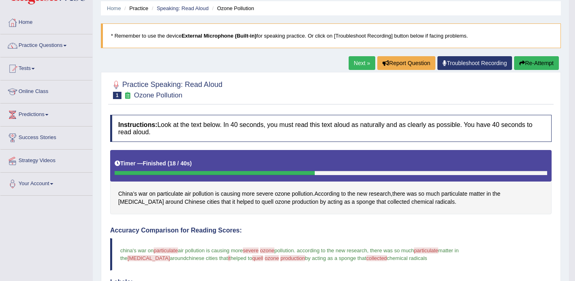
click at [349, 63] on link "Next »" at bounding box center [362, 63] width 27 height 14
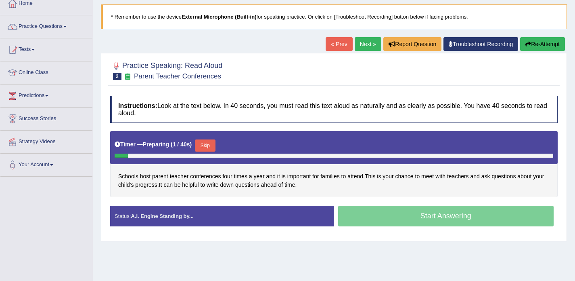
scroll to position [51, 0]
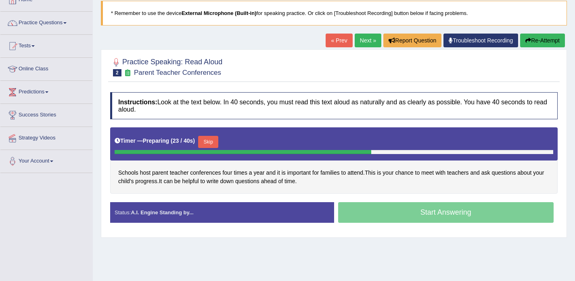
click at [208, 137] on button "Skip" at bounding box center [208, 142] width 20 height 12
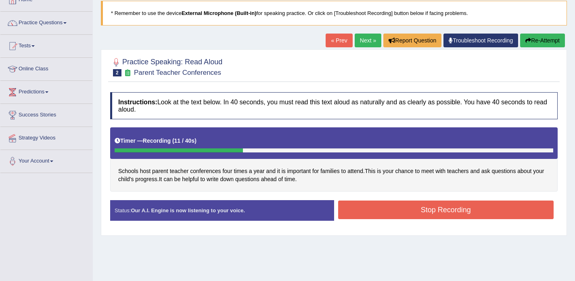
click at [532, 39] on button "Re-Attempt" at bounding box center [542, 41] width 45 height 14
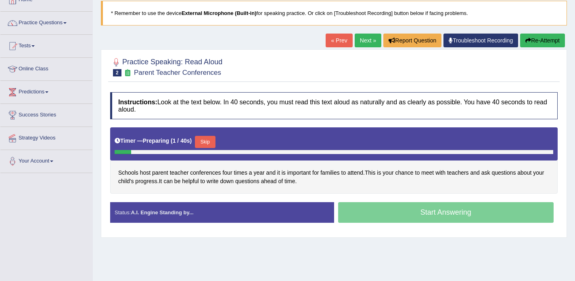
click at [215, 140] on button "Skip" at bounding box center [205, 142] width 20 height 12
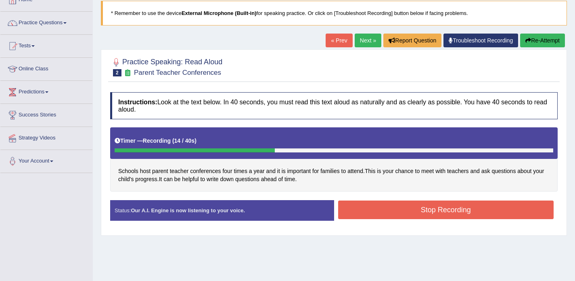
click at [353, 207] on button "Stop Recording" at bounding box center [446, 209] width 216 height 19
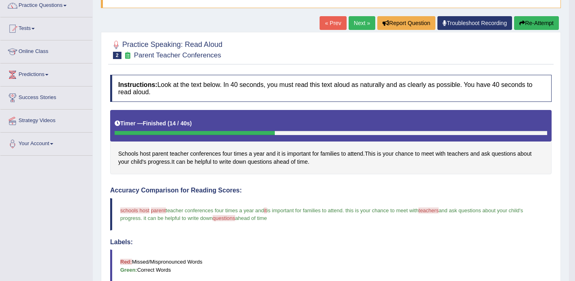
scroll to position [65, 0]
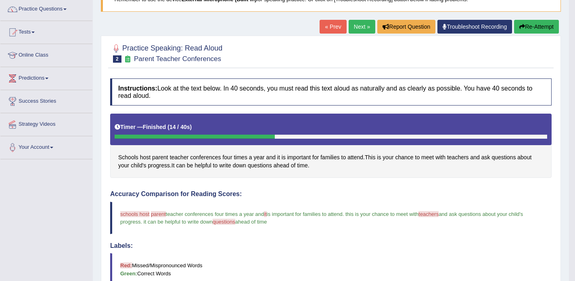
click at [356, 28] on link "Next »" at bounding box center [362, 27] width 27 height 14
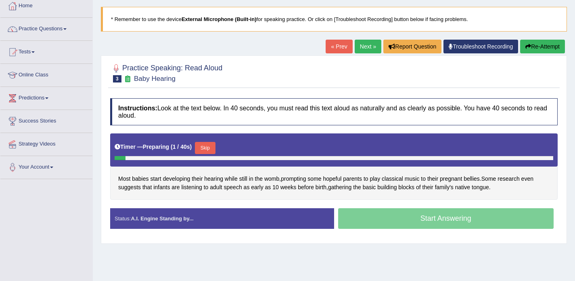
scroll to position [52, 0]
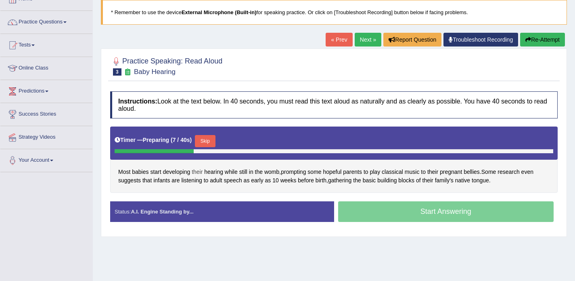
click at [201, 173] on span "their" at bounding box center [197, 172] width 11 height 8
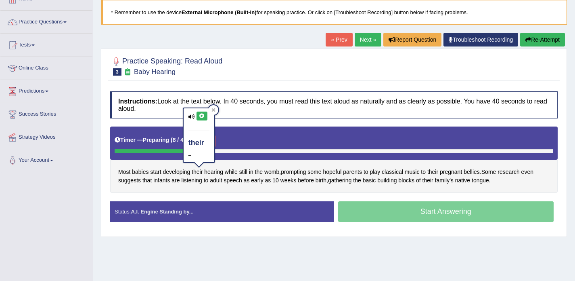
click at [202, 116] on icon at bounding box center [202, 115] width 6 height 5
click at [215, 170] on span "hearing" at bounding box center [213, 172] width 19 height 8
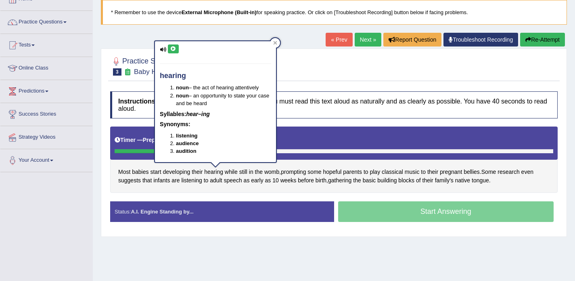
click at [174, 50] on icon at bounding box center [173, 48] width 6 height 5
click at [287, 67] on div at bounding box center [334, 65] width 448 height 25
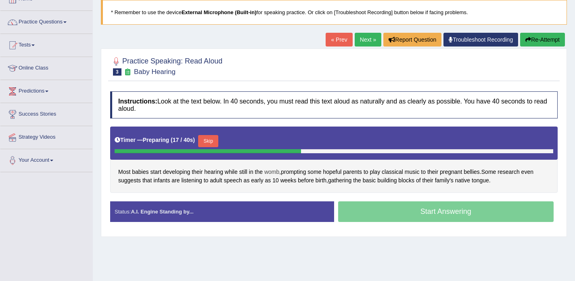
click at [274, 173] on span "womb" at bounding box center [271, 172] width 15 height 8
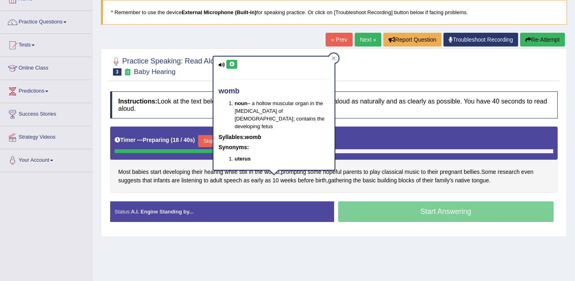
click at [231, 61] on button at bounding box center [231, 64] width 11 height 9
click at [350, 73] on div at bounding box center [334, 65] width 448 height 25
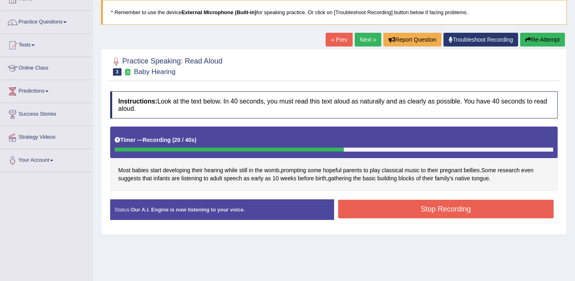
click at [369, 207] on button "Stop Recording" at bounding box center [446, 208] width 216 height 19
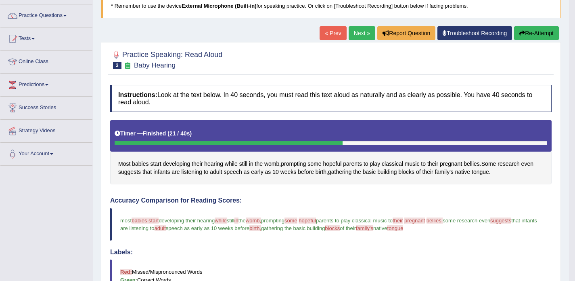
scroll to position [53, 0]
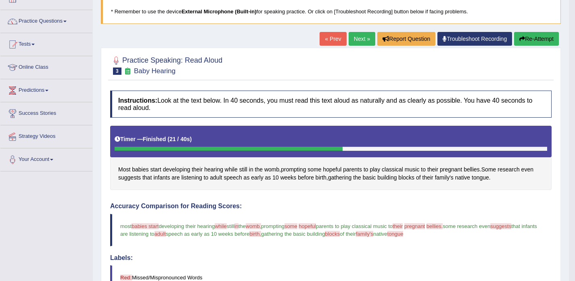
click at [351, 40] on link "Next »" at bounding box center [362, 39] width 27 height 14
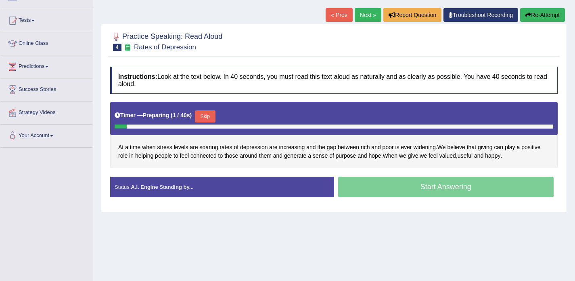
scroll to position [78, 0]
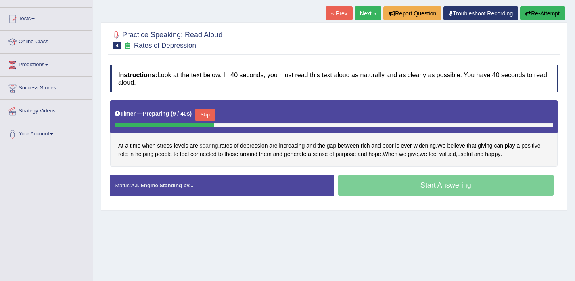
click at [206, 147] on span "soaring" at bounding box center [209, 145] width 19 height 8
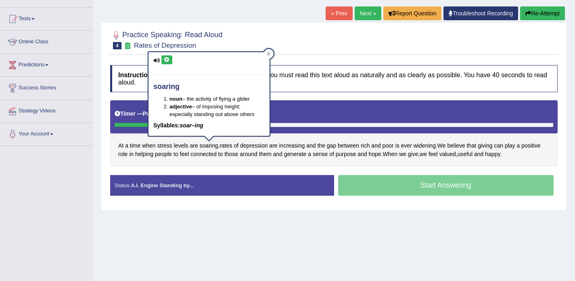
click at [166, 61] on icon at bounding box center [167, 59] width 6 height 5
click at [304, 52] on div "Practice Speaking: Read Aloud 4 Rates of Depression" at bounding box center [334, 41] width 452 height 28
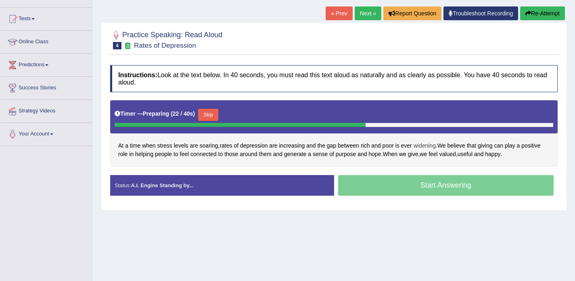
click at [426, 146] on span "widening" at bounding box center [425, 145] width 22 height 8
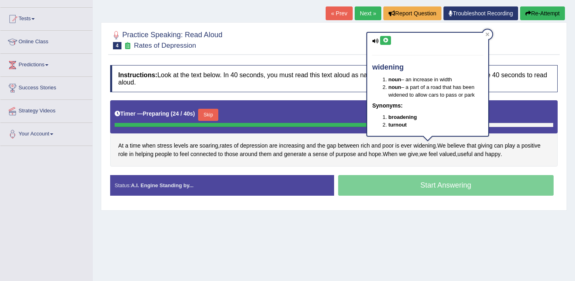
click at [385, 39] on icon at bounding box center [386, 40] width 6 height 5
click at [524, 42] on div at bounding box center [334, 39] width 448 height 25
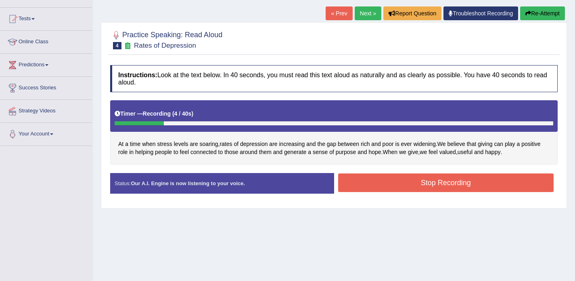
click at [541, 6] on div "Home Practice Speaking: Read Aloud Rates of Depression * Remember to use the de…" at bounding box center [334, 124] width 482 height 404
click at [539, 14] on button "Re-Attempt" at bounding box center [542, 13] width 45 height 14
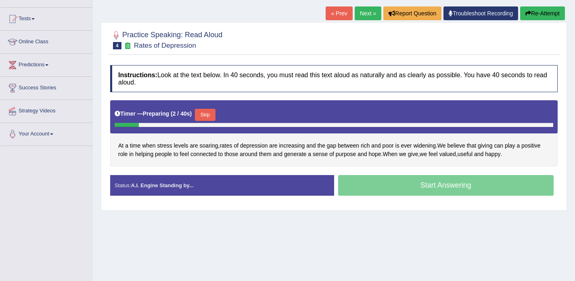
click at [215, 113] on button "Skip" at bounding box center [205, 115] width 20 height 12
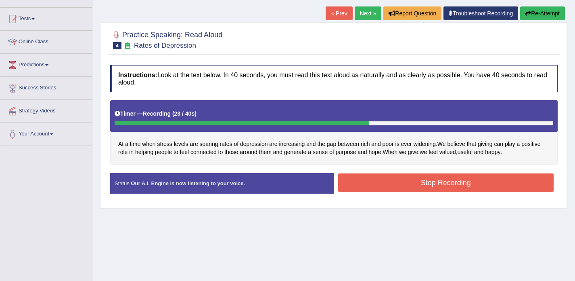
click at [374, 186] on button "Stop Recording" at bounding box center [446, 182] width 216 height 19
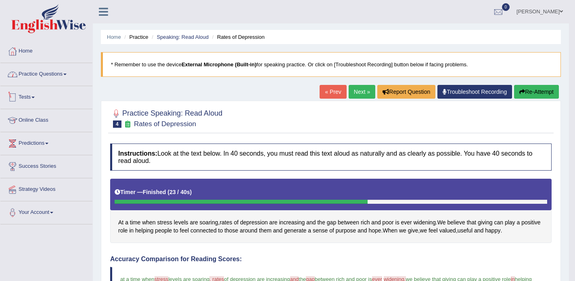
click at [69, 69] on link "Practice Questions" at bounding box center [46, 73] width 92 height 20
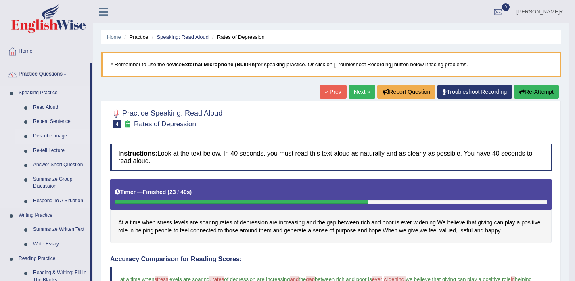
click at [64, 137] on link "Describe Image" at bounding box center [59, 136] width 61 height 15
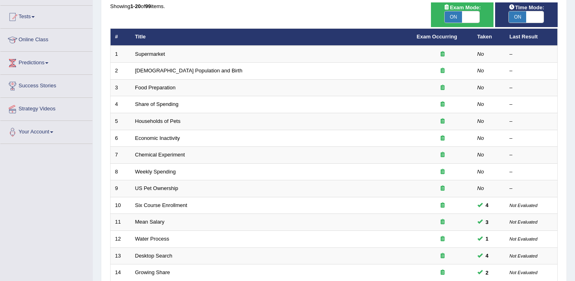
scroll to position [67, 0]
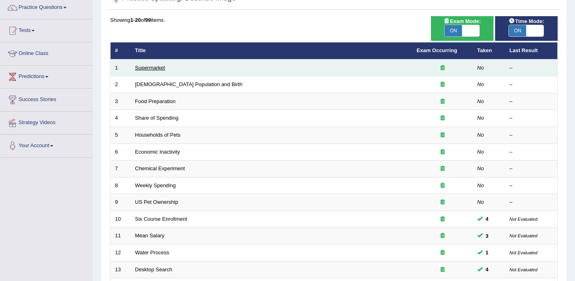
click at [151, 69] on link "Supermarket" at bounding box center [150, 68] width 30 height 6
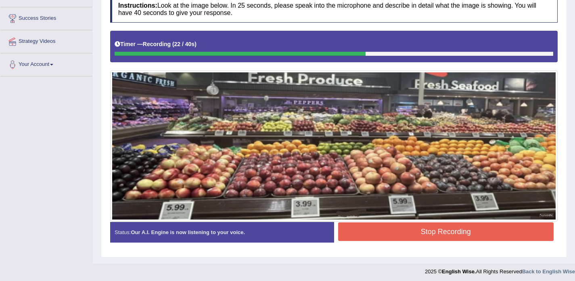
scroll to position [148, 0]
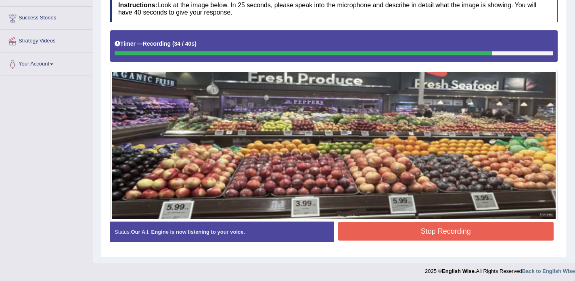
click at [433, 227] on button "Stop Recording" at bounding box center [446, 231] width 216 height 19
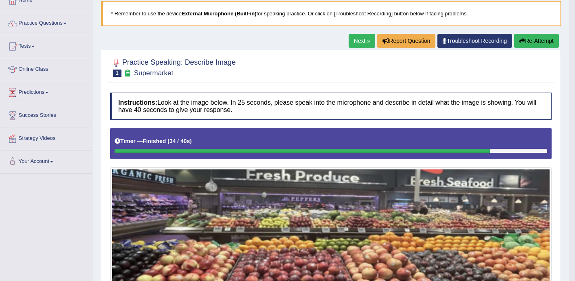
scroll to position [48, 0]
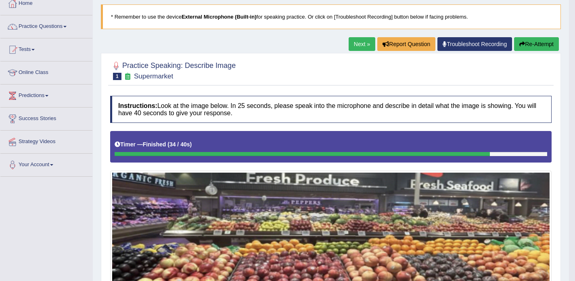
click at [357, 43] on link "Next »" at bounding box center [362, 44] width 27 height 14
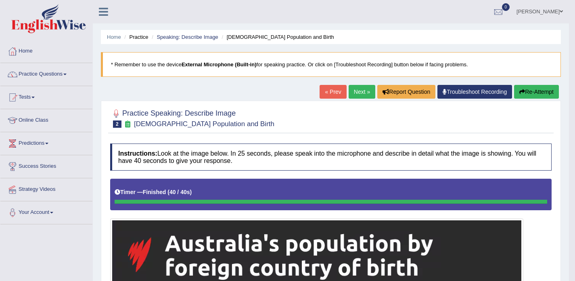
click at [538, 94] on button "Re-Attempt" at bounding box center [536, 92] width 45 height 14
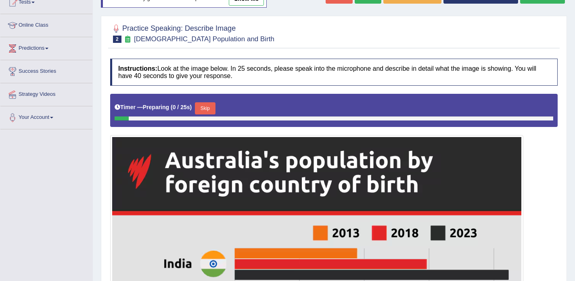
scroll to position [96, 0]
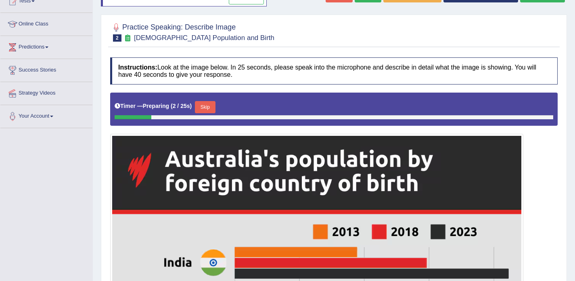
click at [204, 104] on button "Skip" at bounding box center [205, 107] width 20 height 12
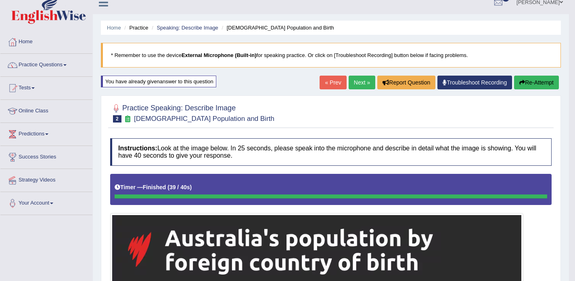
scroll to position [0, 0]
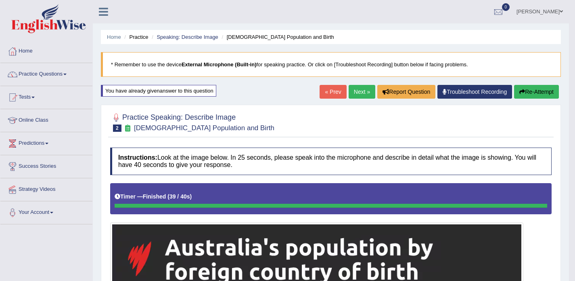
click at [528, 94] on button "Re-Attempt" at bounding box center [536, 92] width 45 height 14
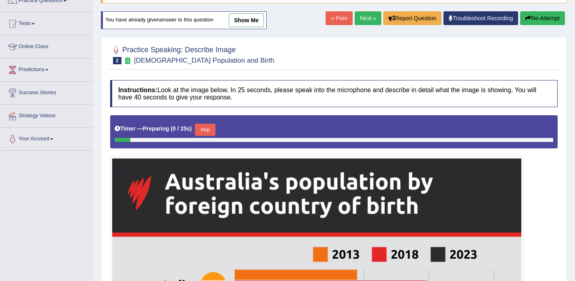
scroll to position [74, 0]
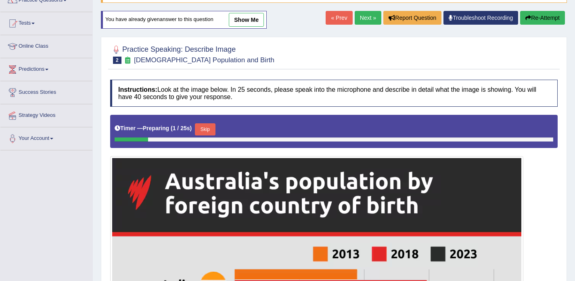
click at [215, 130] on button "Skip" at bounding box center [205, 129] width 20 height 12
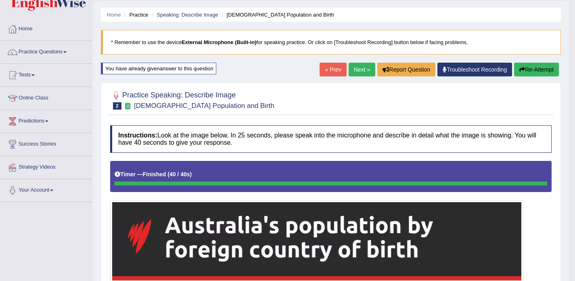
scroll to position [21, 0]
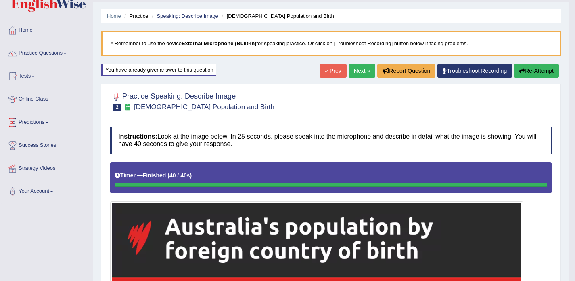
click at [352, 68] on link "Next »" at bounding box center [362, 71] width 27 height 14
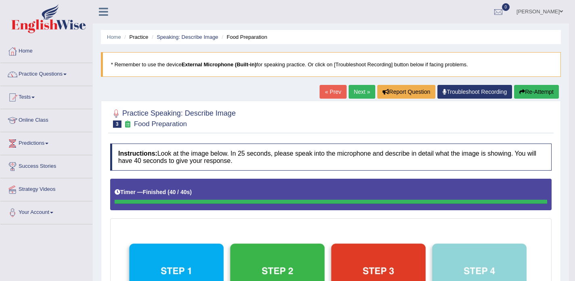
click at [352, 87] on link "Next »" at bounding box center [362, 92] width 27 height 14
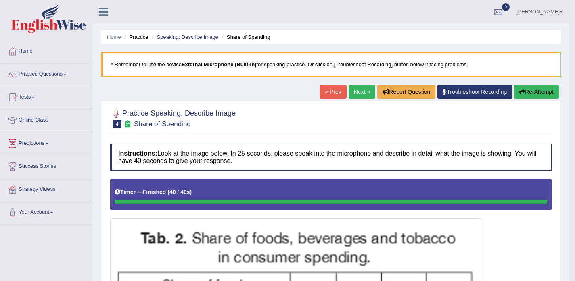
click at [353, 95] on link "Next »" at bounding box center [362, 92] width 27 height 14
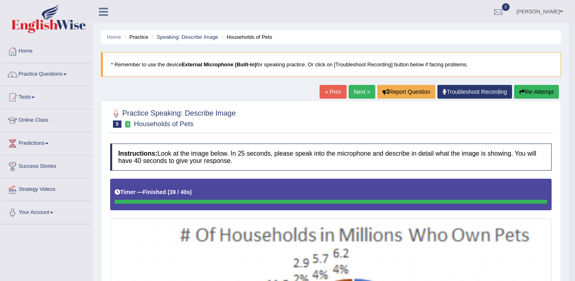
click at [529, 92] on button "Re-Attempt" at bounding box center [536, 92] width 45 height 14
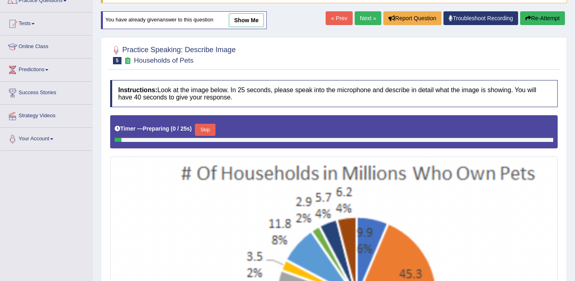
scroll to position [82, 0]
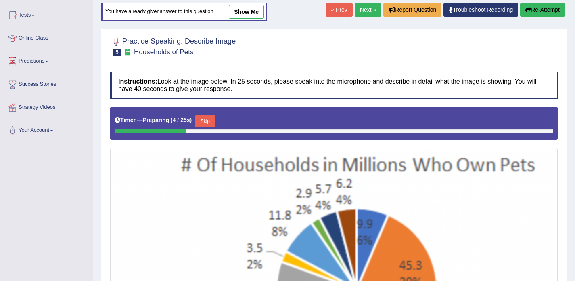
click at [209, 118] on button "Skip" at bounding box center [205, 121] width 20 height 12
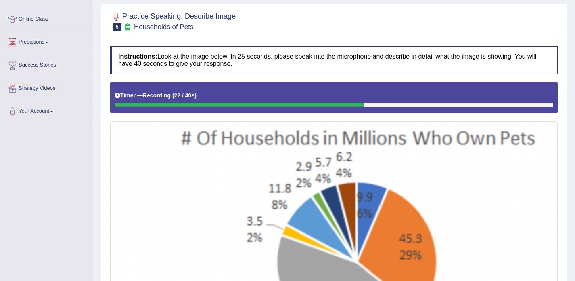
scroll to position [60, 0]
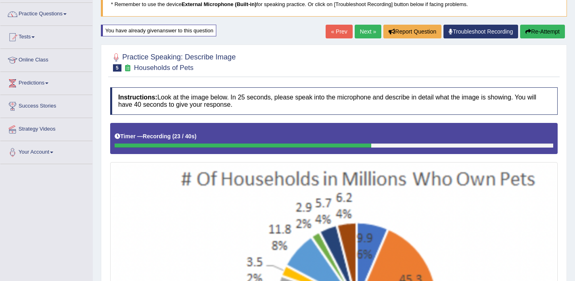
click at [536, 29] on button "Re-Attempt" at bounding box center [542, 32] width 45 height 14
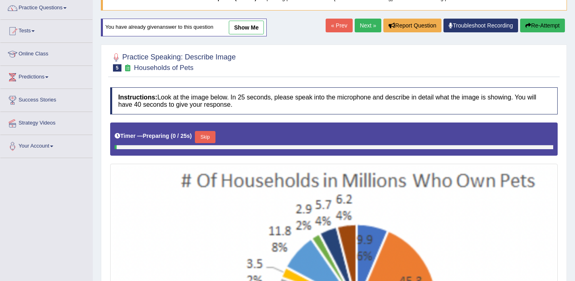
scroll to position [66, 0]
click at [208, 134] on button "Skip" at bounding box center [205, 137] width 20 height 12
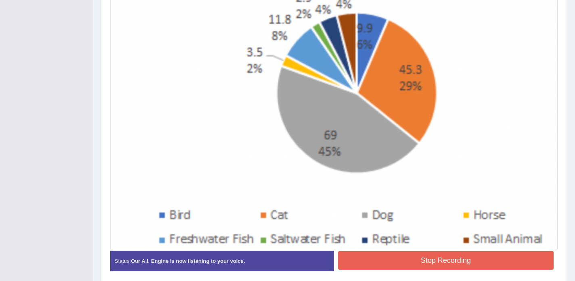
scroll to position [302, 0]
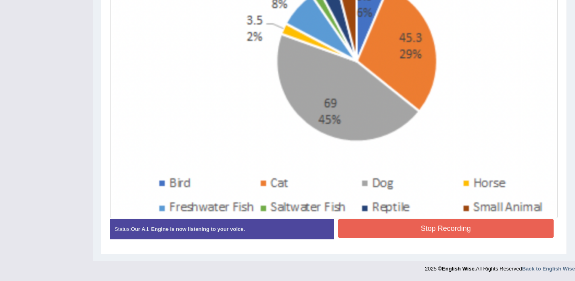
click at [377, 226] on button "Stop Recording" at bounding box center [446, 228] width 216 height 19
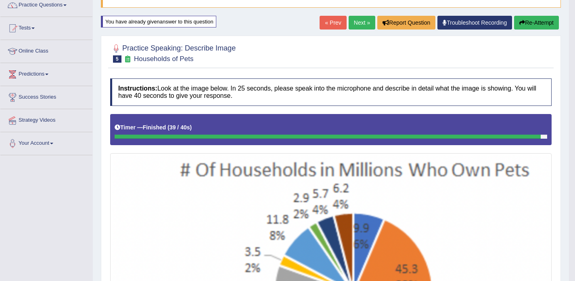
scroll to position [68, 0]
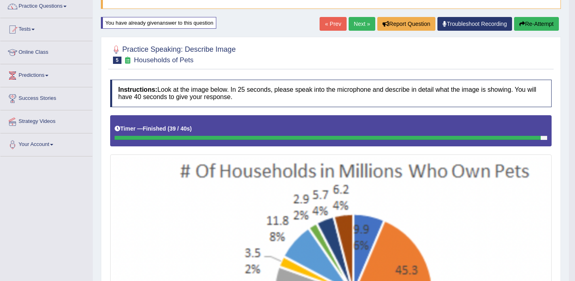
click at [528, 22] on button "Re-Attempt" at bounding box center [536, 24] width 45 height 14
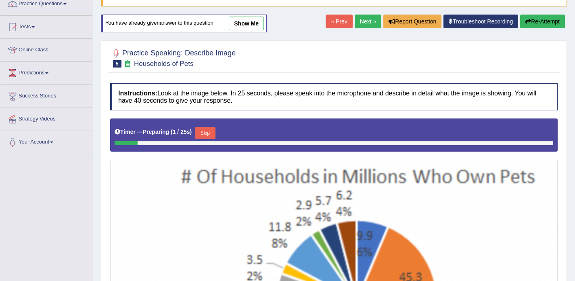
click at [211, 134] on button "Skip" at bounding box center [205, 133] width 20 height 12
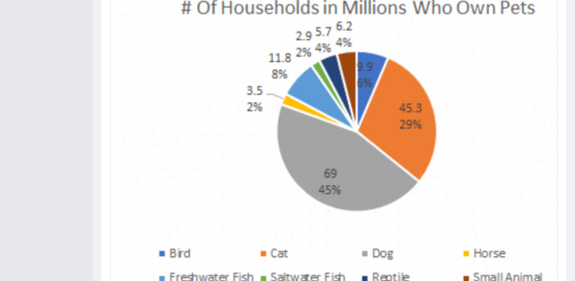
scroll to position [302, 0]
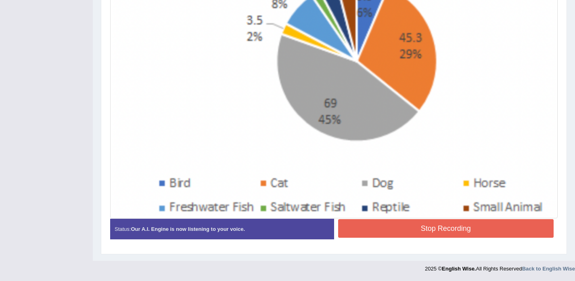
click at [370, 237] on button "Stop Recording" at bounding box center [446, 228] width 216 height 19
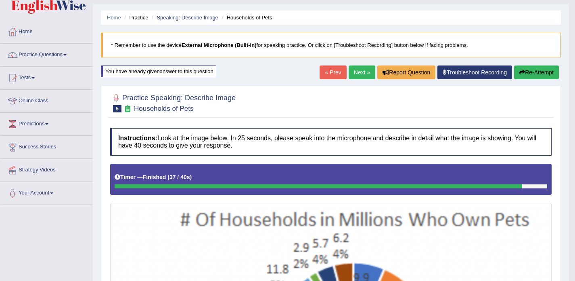
scroll to position [0, 0]
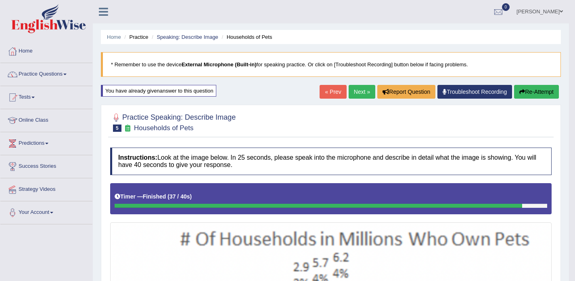
click at [531, 94] on button "Re-Attempt" at bounding box center [536, 92] width 45 height 14
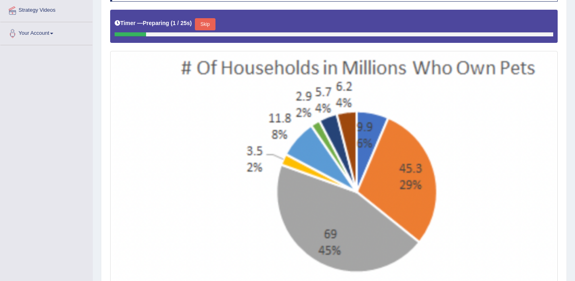
scroll to position [133, 0]
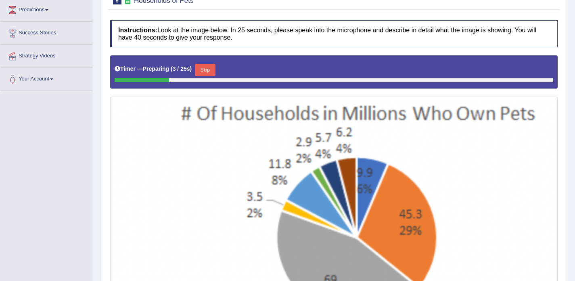
click at [205, 68] on button "Skip" at bounding box center [205, 70] width 20 height 12
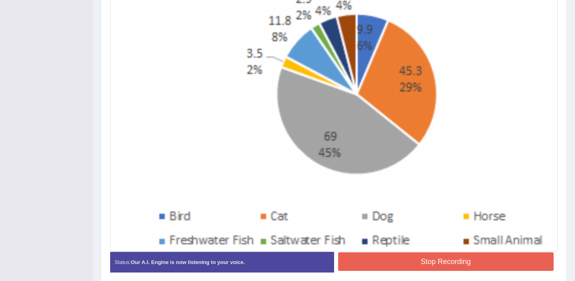
scroll to position [302, 0]
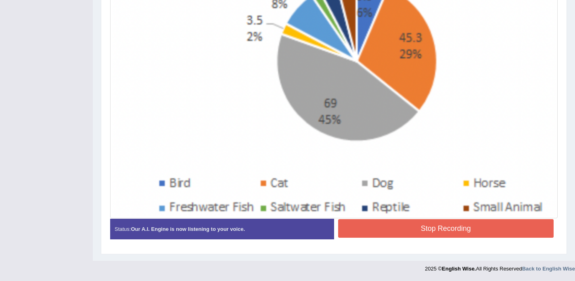
click at [423, 227] on button "Stop Recording" at bounding box center [446, 228] width 216 height 19
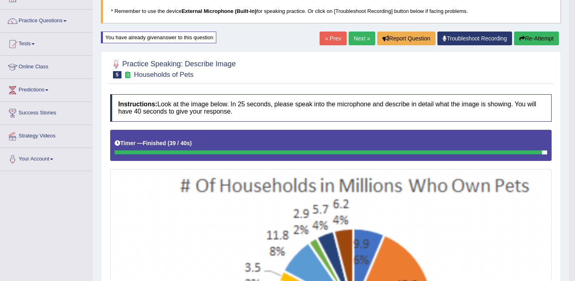
scroll to position [52, 0]
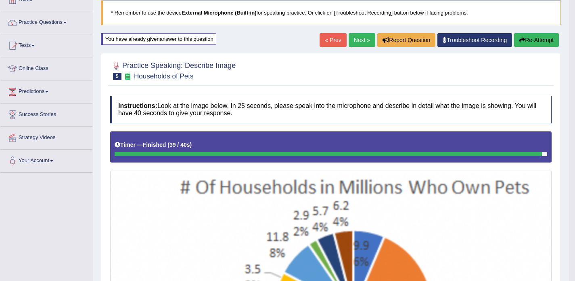
click at [537, 45] on button "Re-Attempt" at bounding box center [536, 40] width 45 height 14
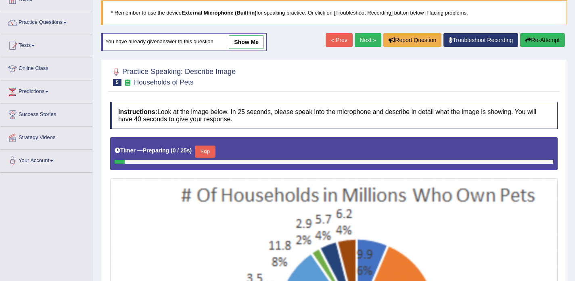
click at [207, 151] on button "Skip" at bounding box center [205, 151] width 20 height 12
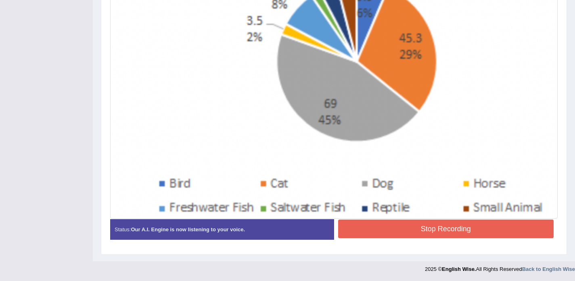
scroll to position [302, 0]
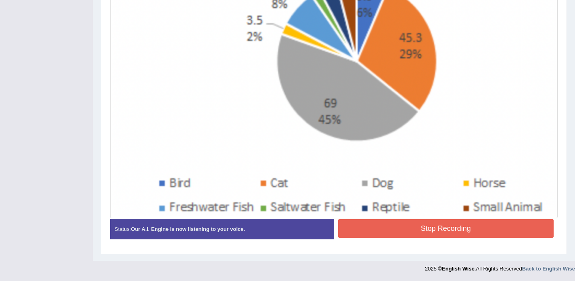
click at [396, 228] on button "Stop Recording" at bounding box center [446, 228] width 216 height 19
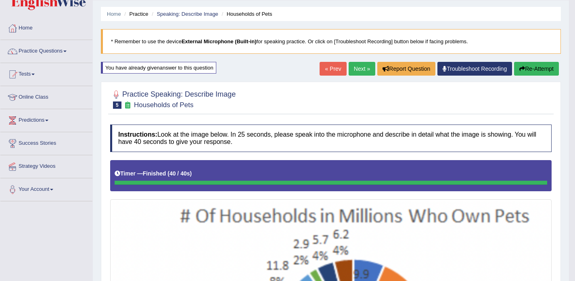
scroll to position [0, 0]
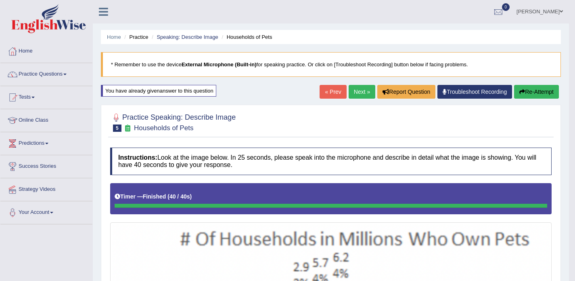
click at [537, 86] on button "Re-Attempt" at bounding box center [536, 92] width 45 height 14
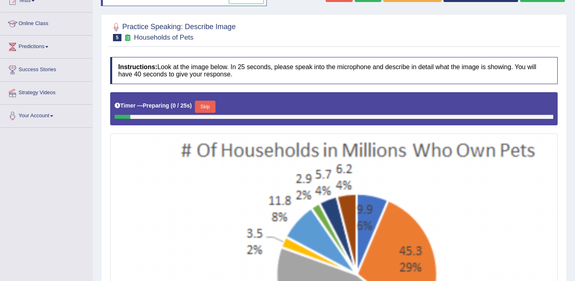
click at [213, 107] on button "Skip" at bounding box center [205, 107] width 20 height 12
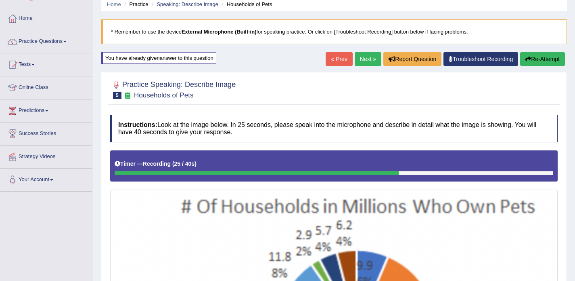
scroll to position [30, 0]
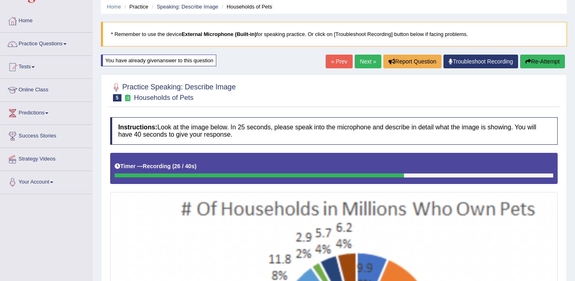
click at [555, 55] on button "Re-Attempt" at bounding box center [542, 61] width 45 height 14
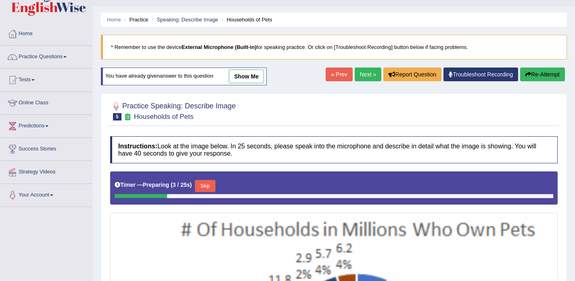
scroll to position [9, 0]
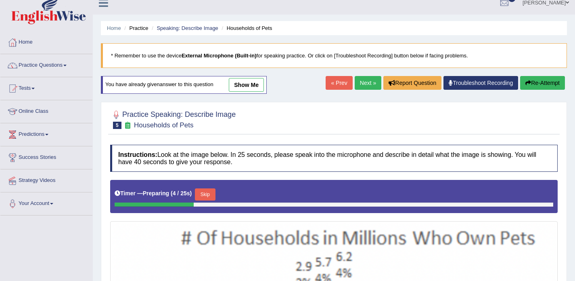
click at [213, 197] on button "Skip" at bounding box center [205, 194] width 20 height 12
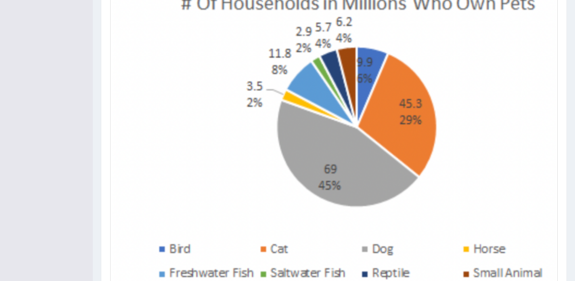
scroll to position [302, 0]
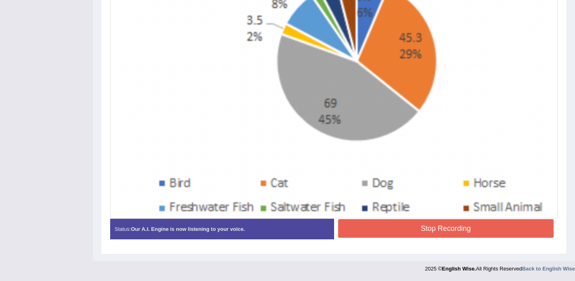
click at [388, 228] on button "Stop Recording" at bounding box center [446, 228] width 216 height 19
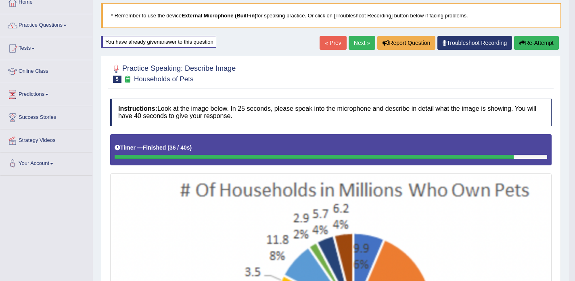
scroll to position [38, 0]
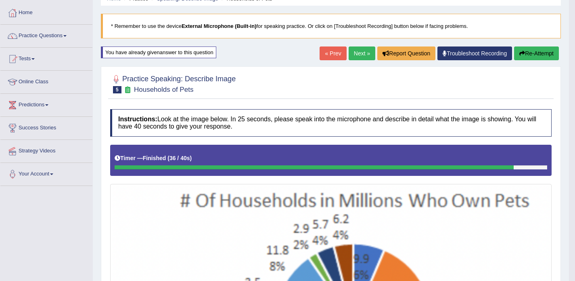
click at [526, 53] on button "Re-Attempt" at bounding box center [536, 53] width 45 height 14
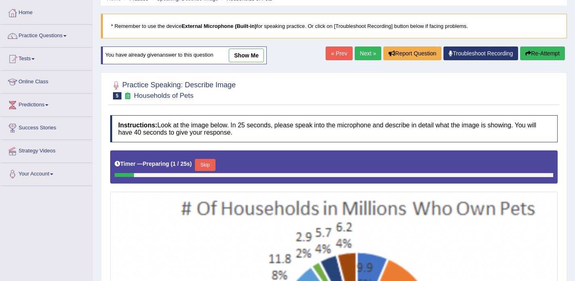
click at [205, 166] on button "Skip" at bounding box center [205, 165] width 20 height 12
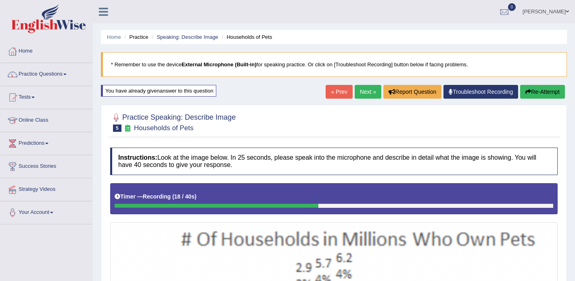
click at [545, 91] on button "Re-Attempt" at bounding box center [542, 92] width 45 height 14
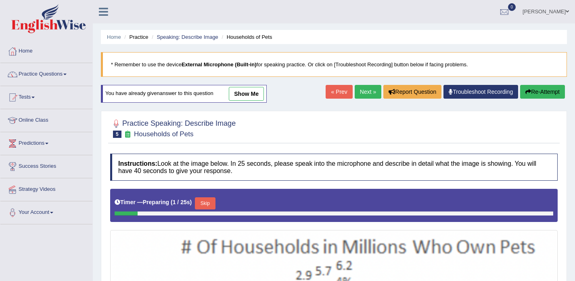
click at [201, 205] on button "Skip" at bounding box center [205, 203] width 20 height 12
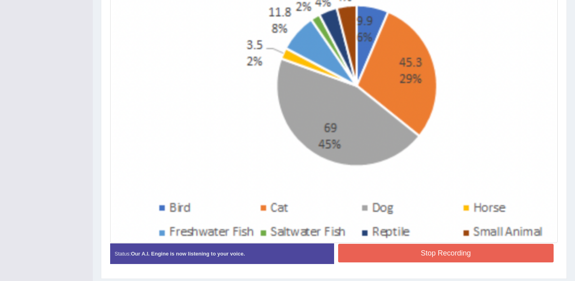
scroll to position [302, 0]
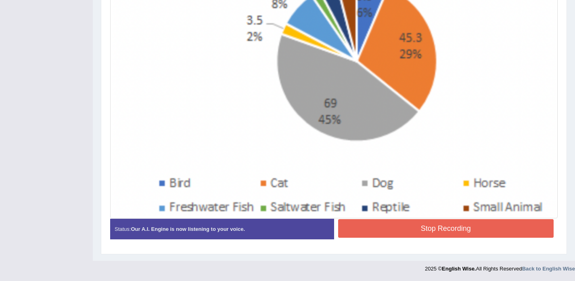
click at [416, 224] on button "Stop Recording" at bounding box center [446, 228] width 216 height 19
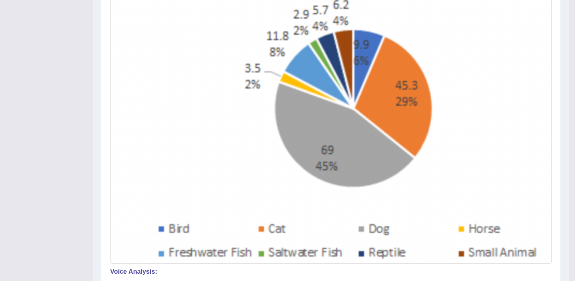
scroll to position [0, 0]
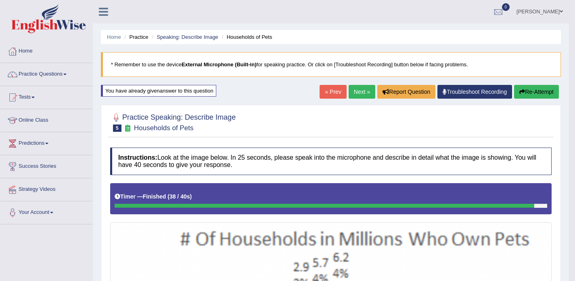
click at [529, 94] on button "Re-Attempt" at bounding box center [536, 92] width 45 height 14
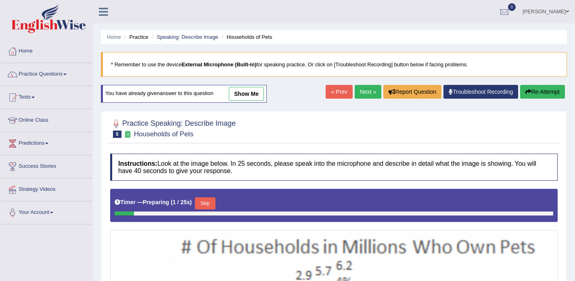
click at [203, 204] on button "Skip" at bounding box center [205, 203] width 20 height 12
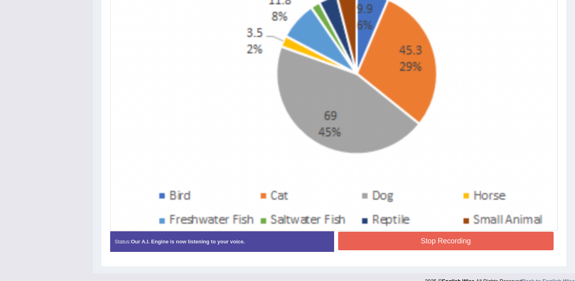
scroll to position [292, 0]
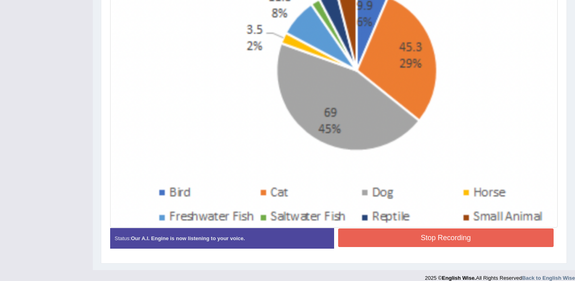
click at [381, 237] on button "Stop Recording" at bounding box center [446, 237] width 216 height 19
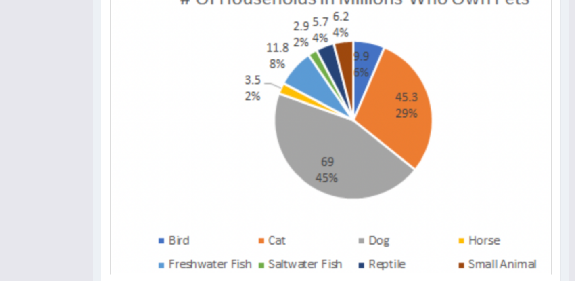
scroll to position [240, 0]
